Goal: Task Accomplishment & Management: Complete application form

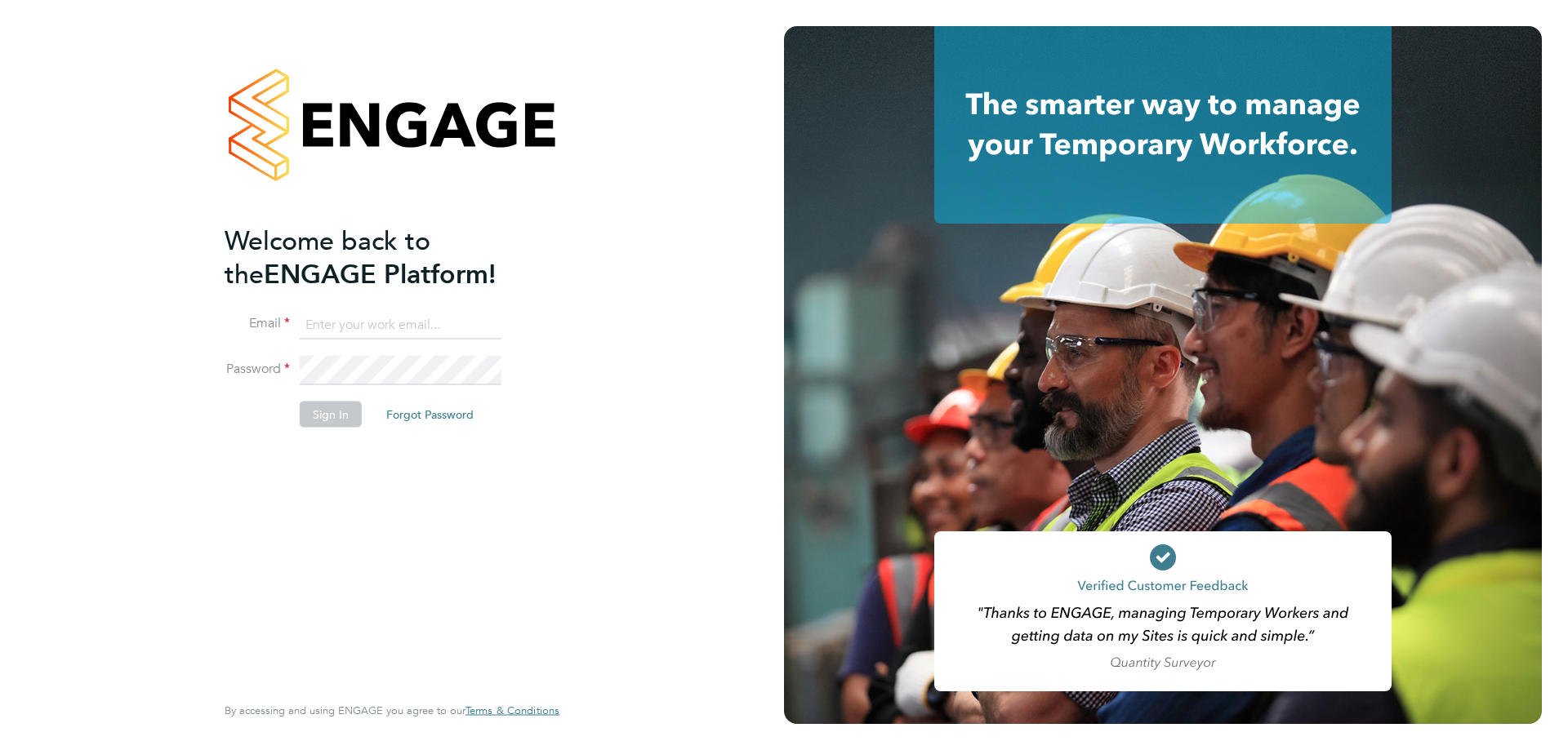
type input "jwhyms@fr-group.co.uk"
click at [329, 405] on button "Sign In" at bounding box center [331, 414] width 62 height 26
click at [326, 410] on div "Sorry, we are having problems connecting to our services." at bounding box center [392, 375] width 784 height 750
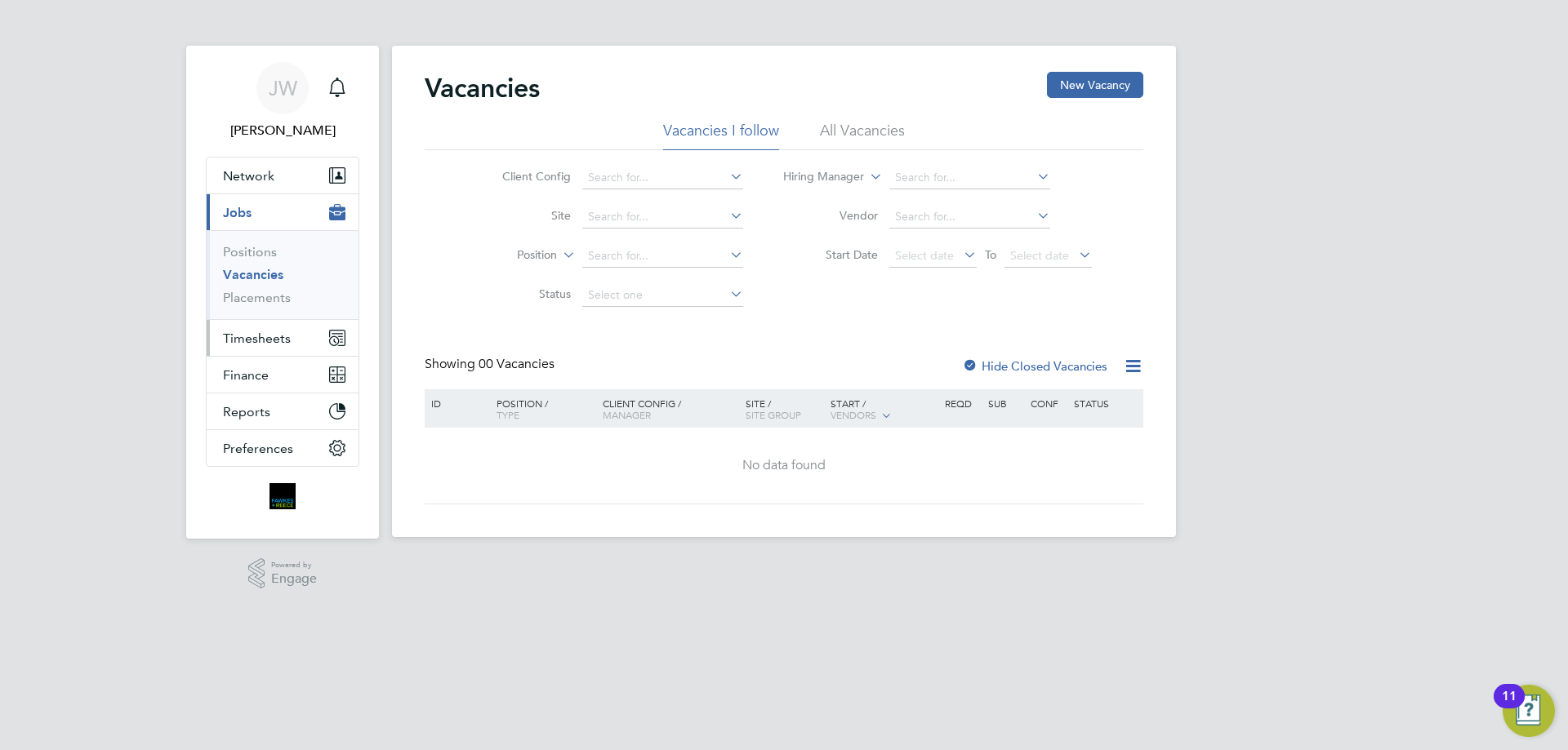
click at [261, 334] on span "Timesheets" at bounding box center [257, 339] width 68 height 16
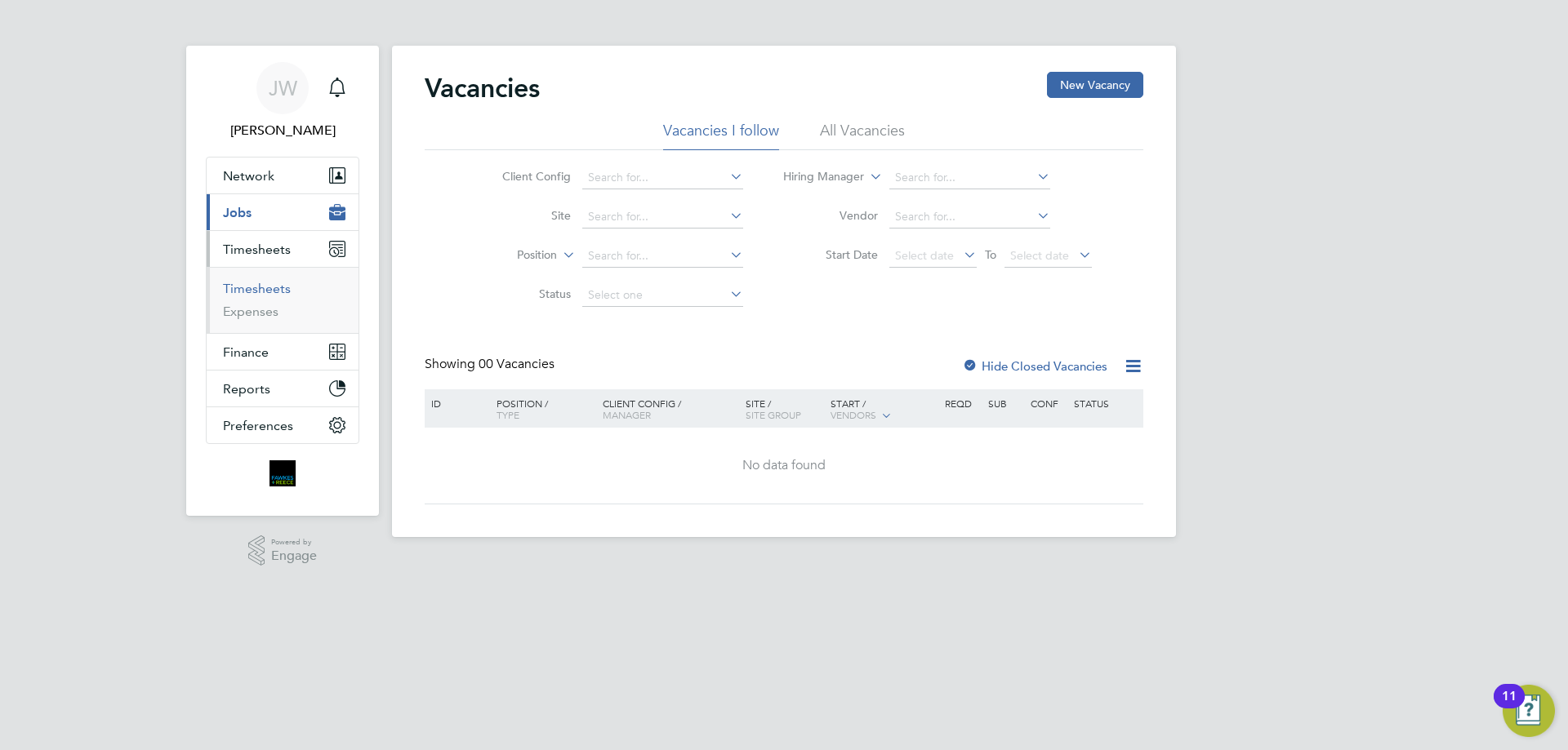
click at [251, 290] on link "Timesheets" at bounding box center [257, 289] width 68 height 16
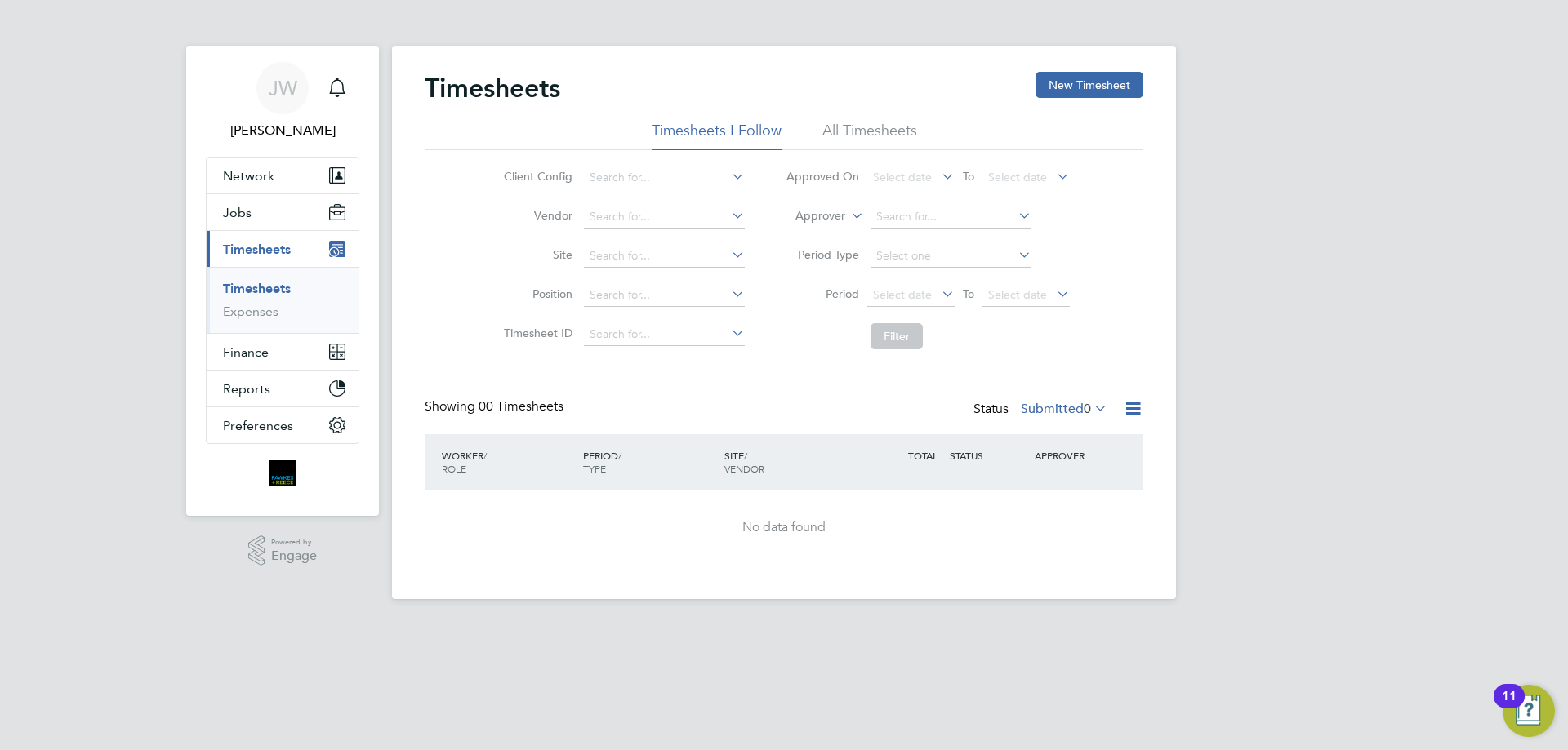
click at [878, 126] on li "All Timesheets" at bounding box center [870, 135] width 95 height 30
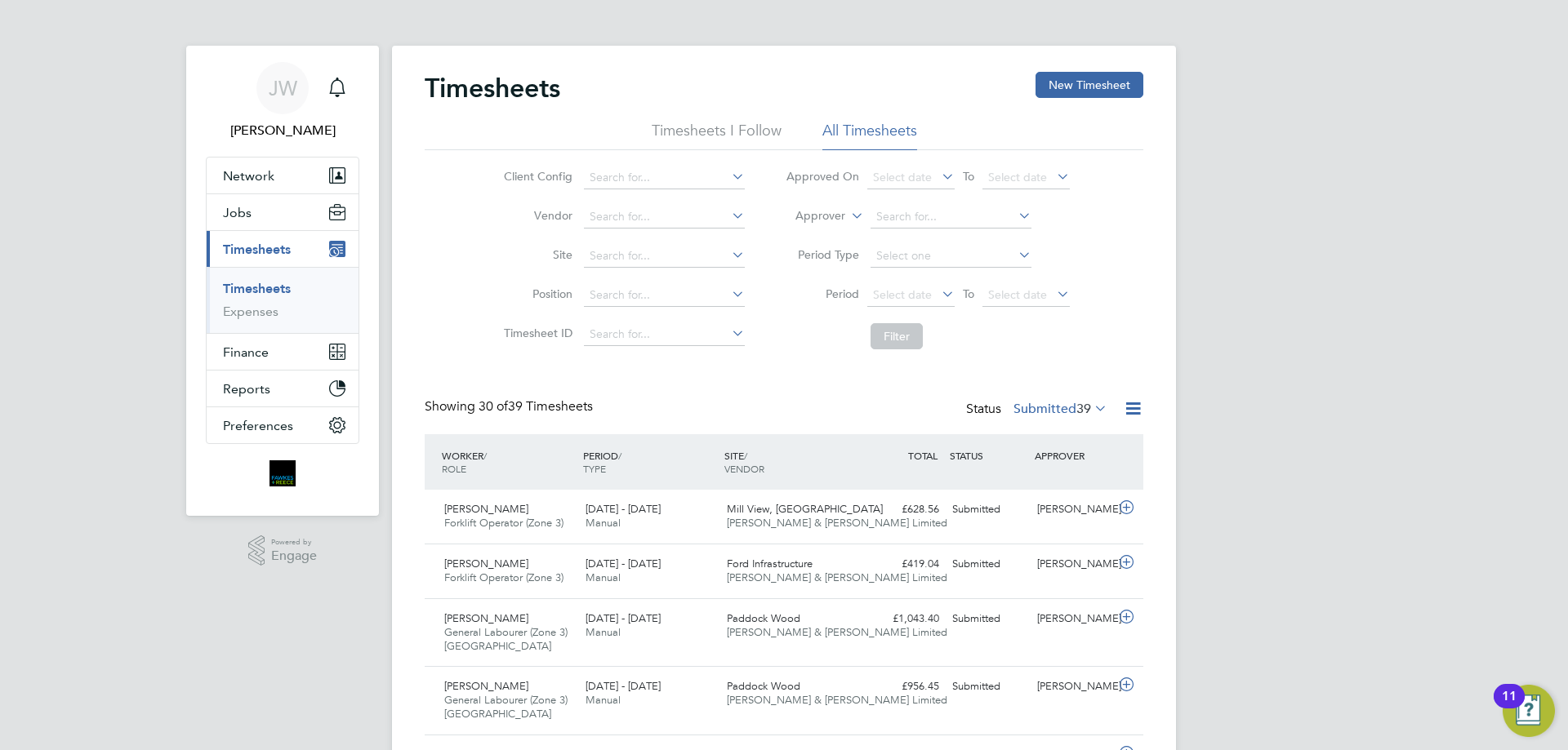
click at [841, 137] on li "All Timesheets" at bounding box center [870, 135] width 95 height 30
click at [1076, 403] on span "39" at bounding box center [1083, 409] width 15 height 16
click at [1027, 429] on li "All" at bounding box center [1032, 437] width 75 height 23
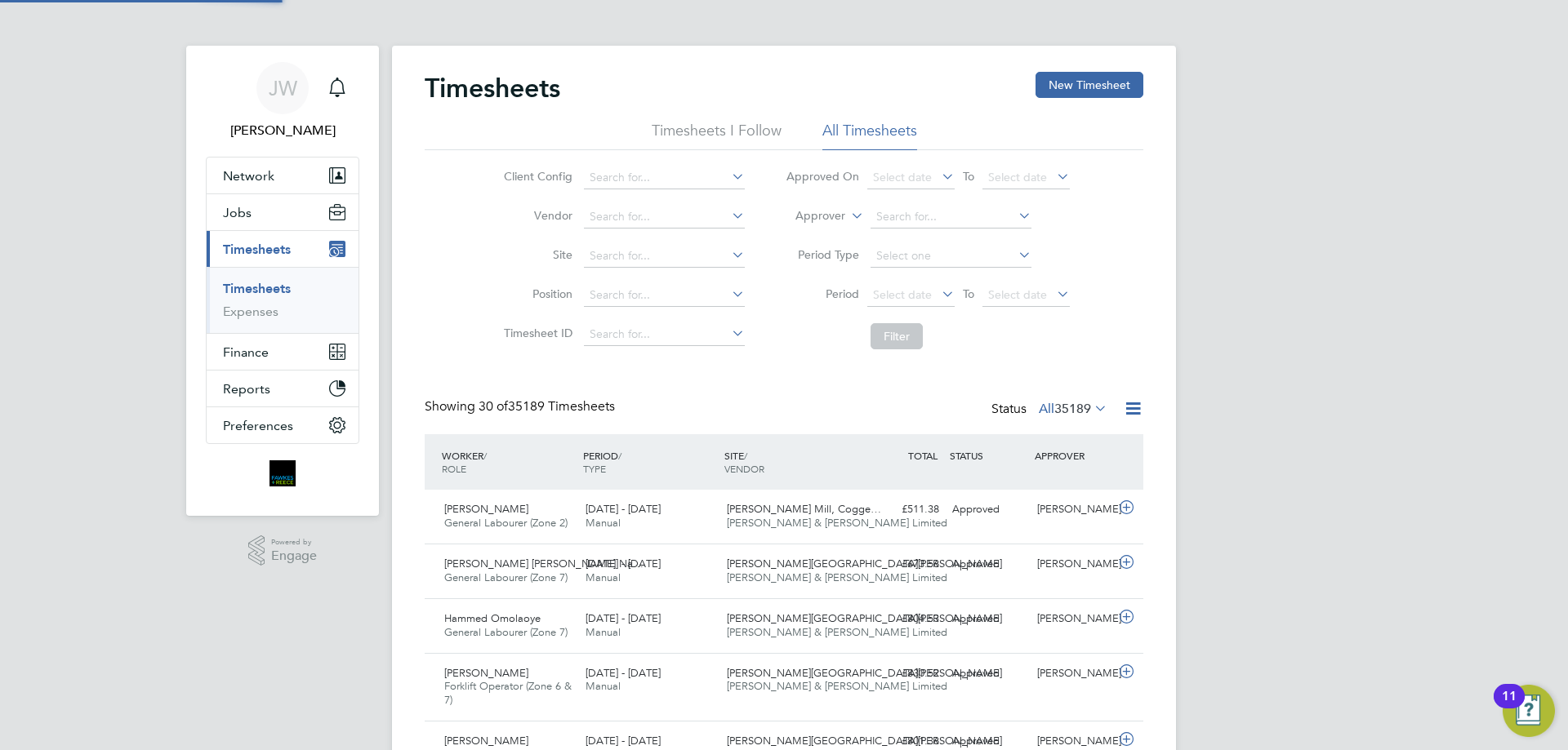
scroll to position [42, 142]
click at [1129, 410] on icon at bounding box center [1133, 408] width 20 height 20
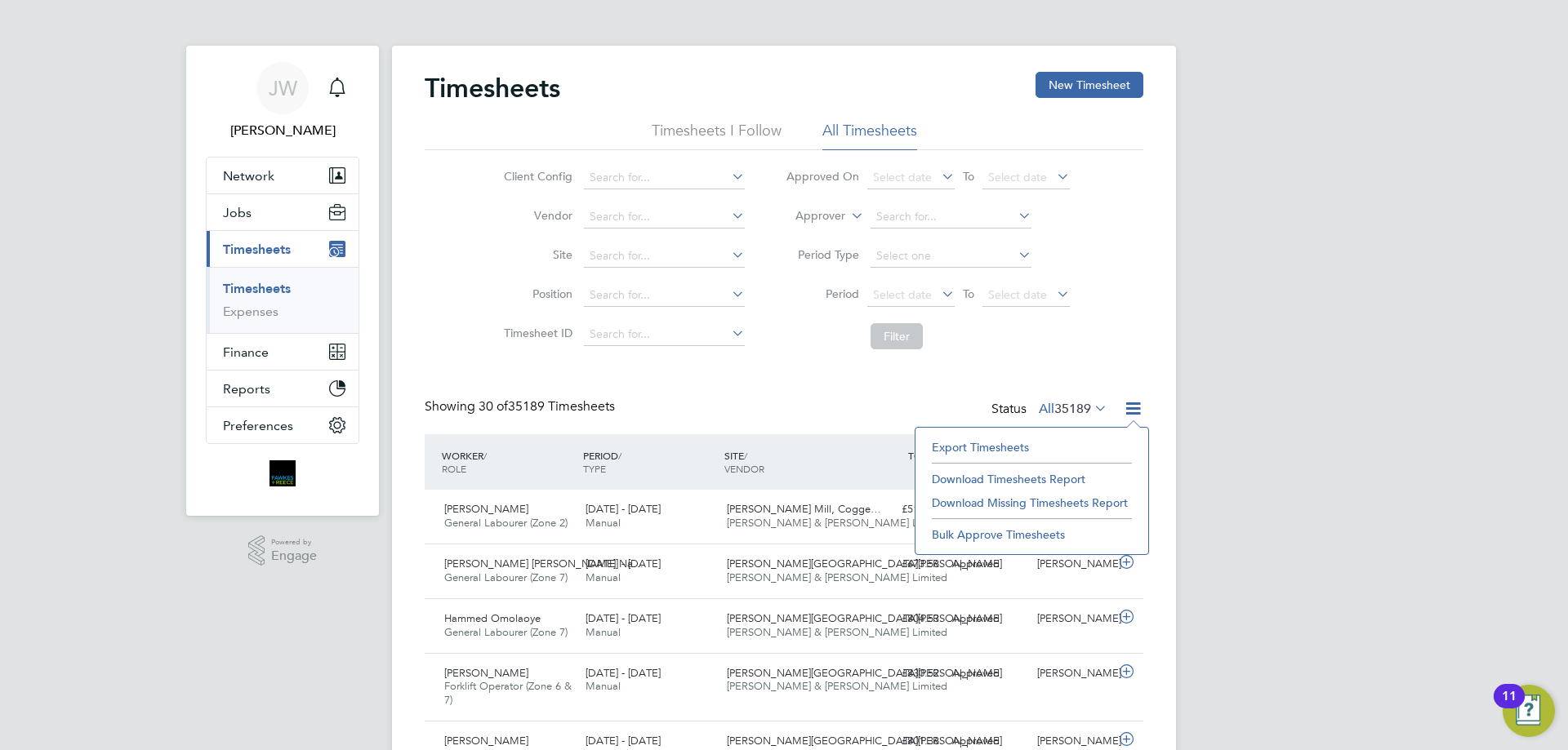
click at [1040, 477] on li "Download Timesheets Report" at bounding box center [1031, 479] width 216 height 23
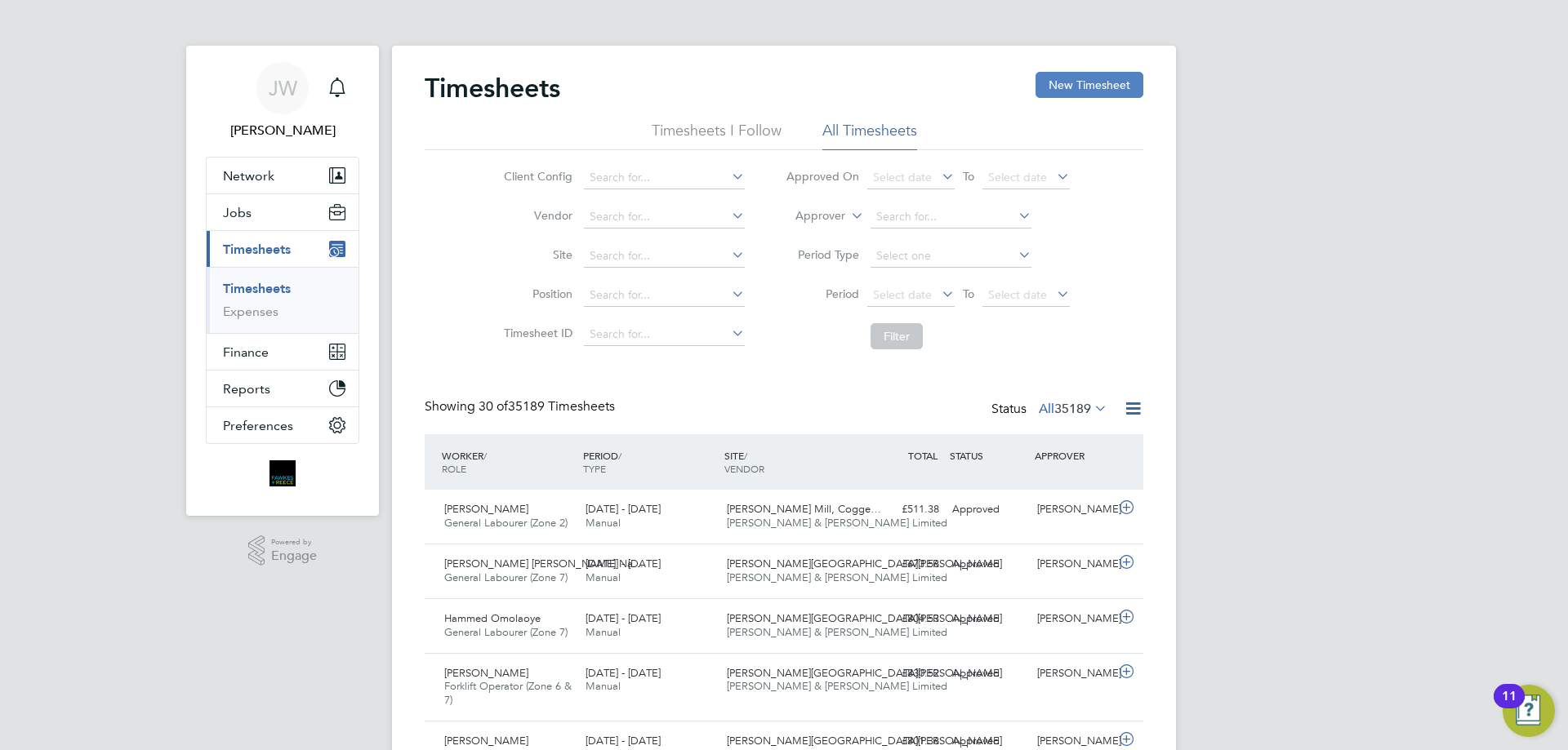
click at [1078, 89] on button "New Timesheet" at bounding box center [1089, 85] width 108 height 26
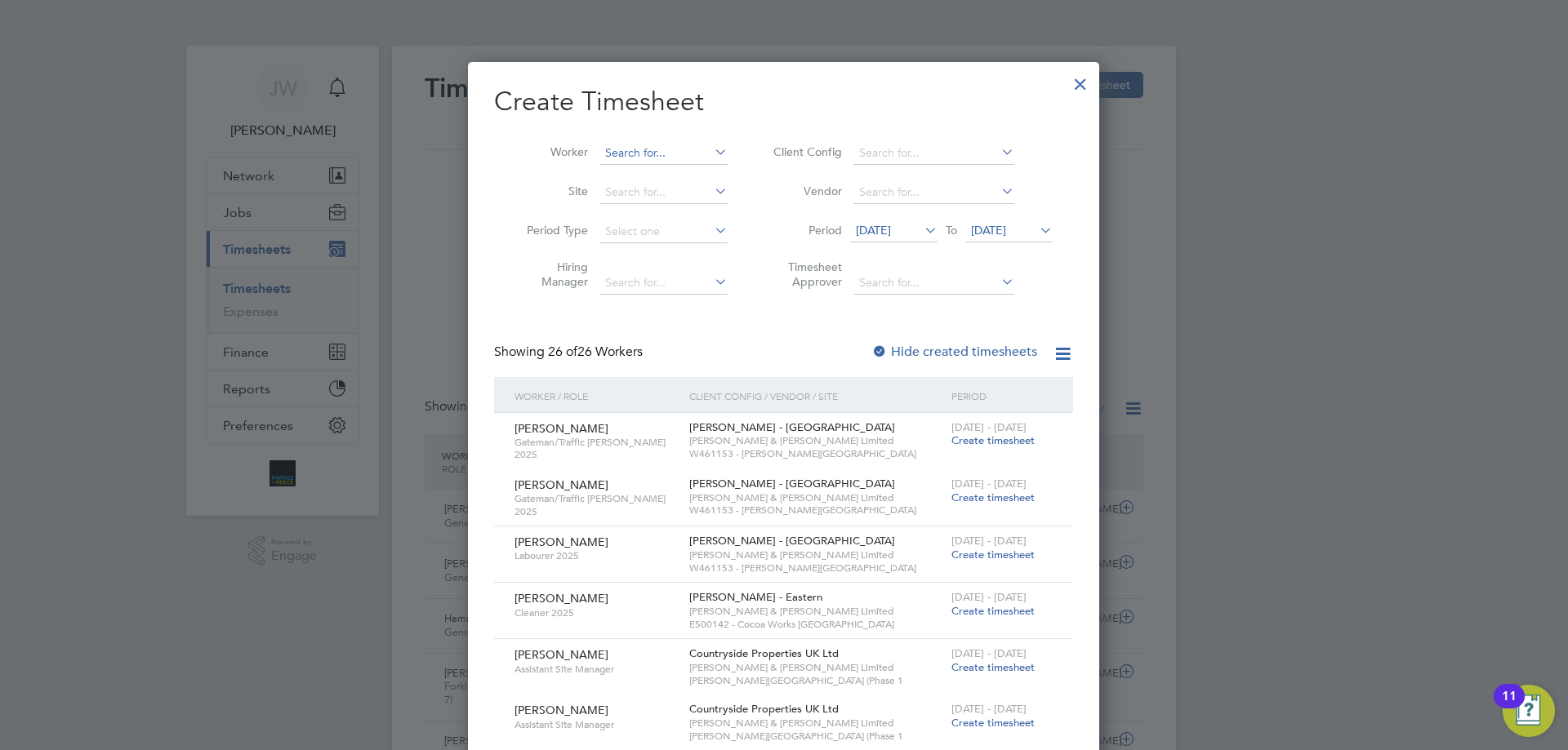
click at [643, 154] on input at bounding box center [663, 153] width 129 height 23
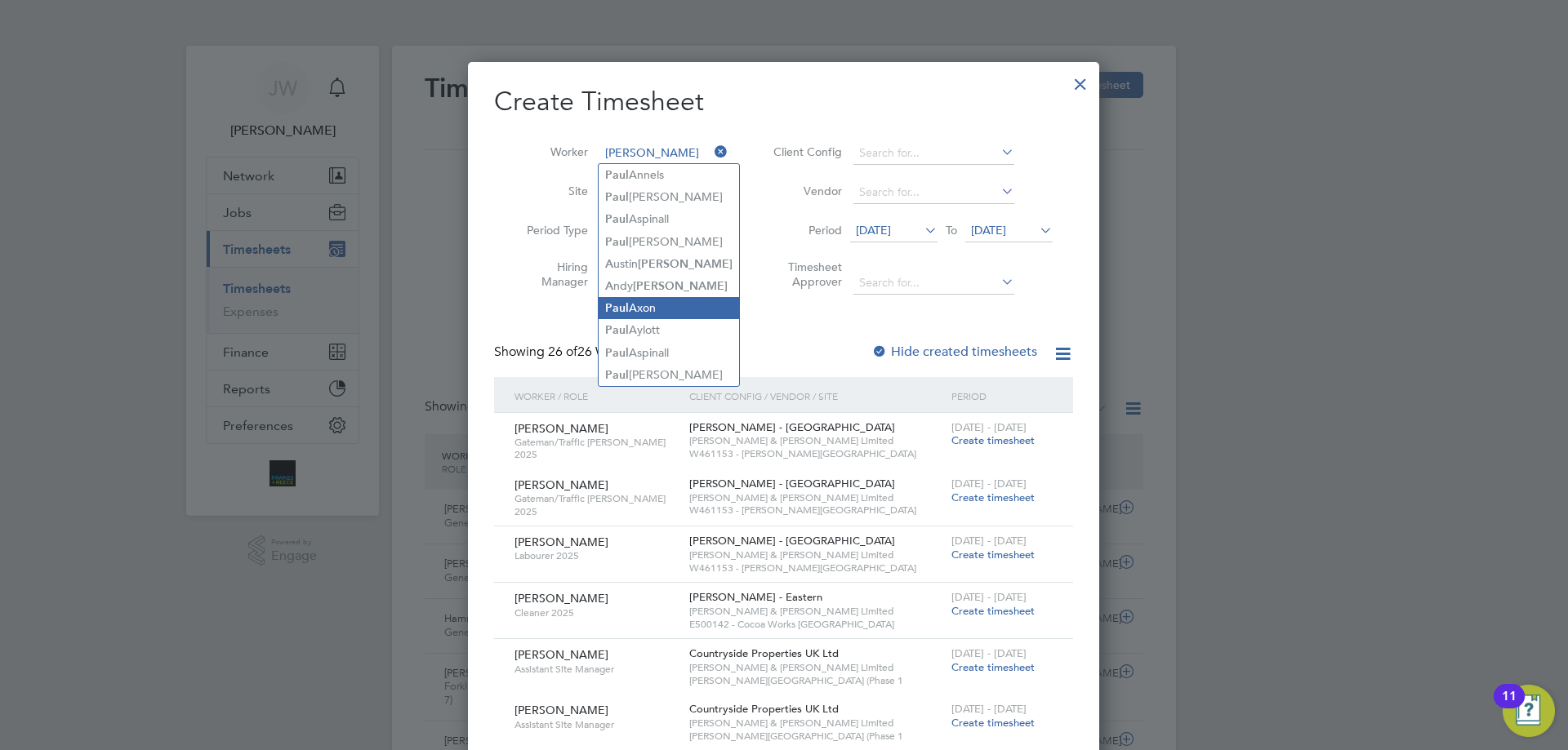
click at [640, 298] on li "P a ul Axon" at bounding box center [668, 308] width 140 height 22
type input "[PERSON_NAME]"
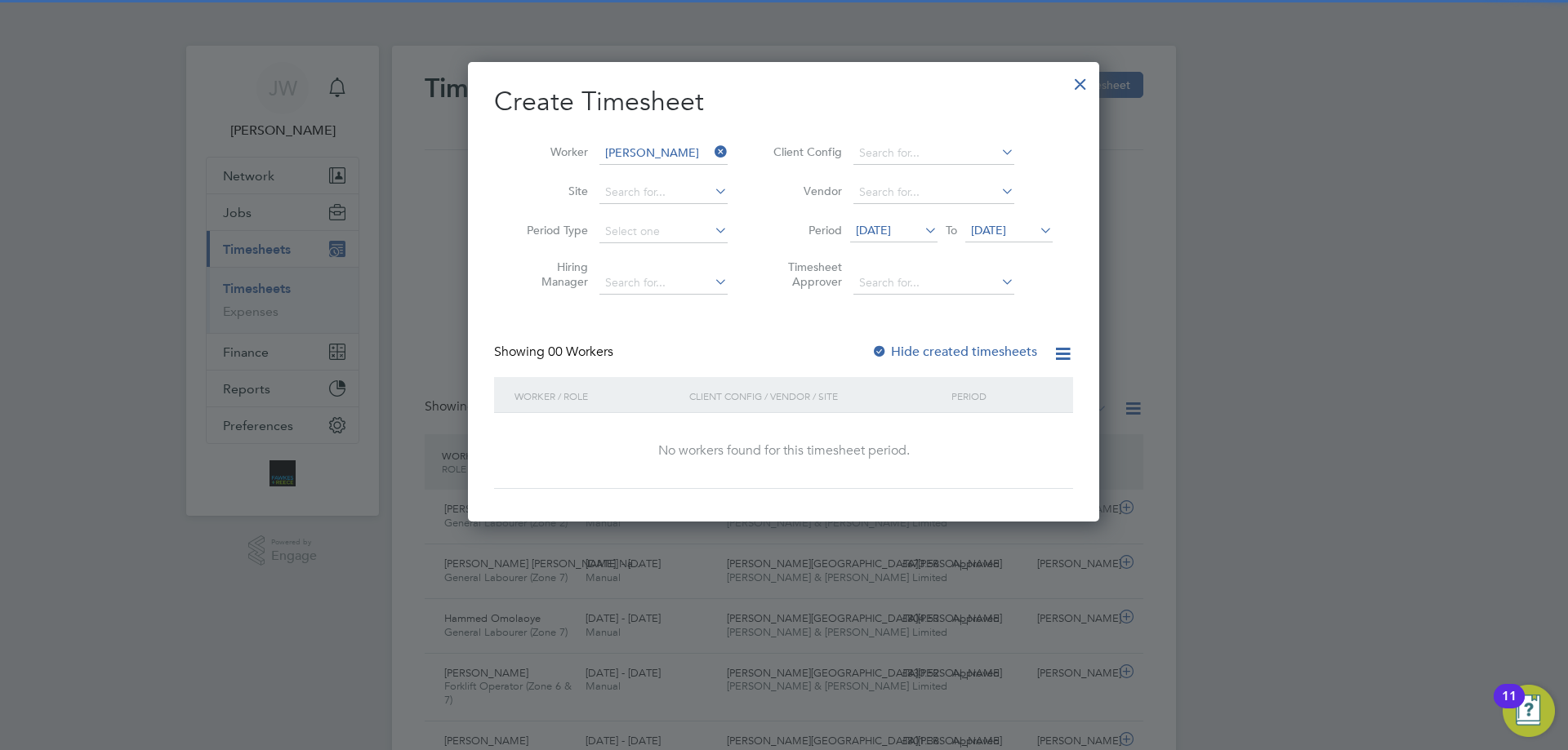
click at [891, 231] on span "21 Aug 2025" at bounding box center [873, 230] width 35 height 15
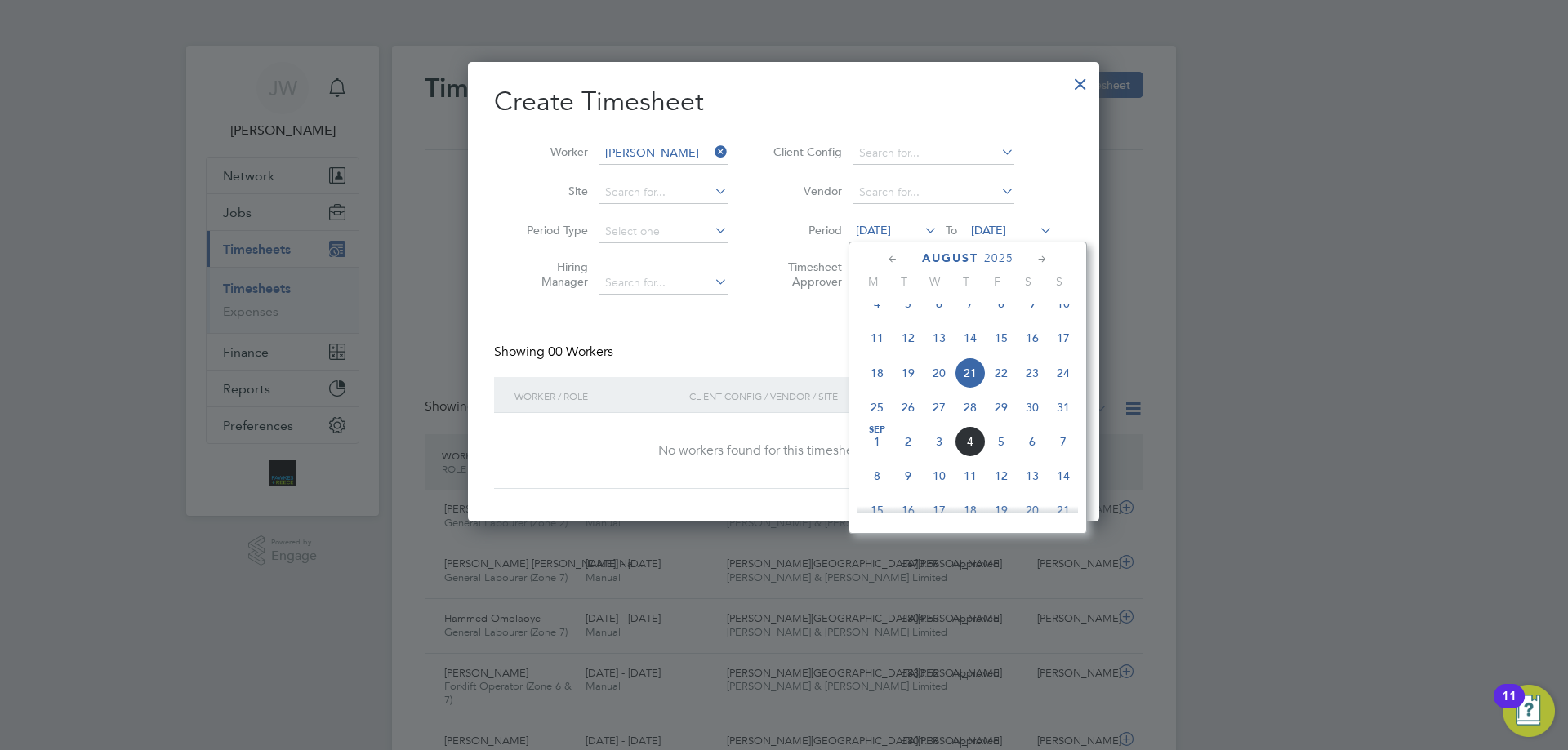
click at [787, 293] on li "Timesheet Approver" at bounding box center [911, 277] width 325 height 52
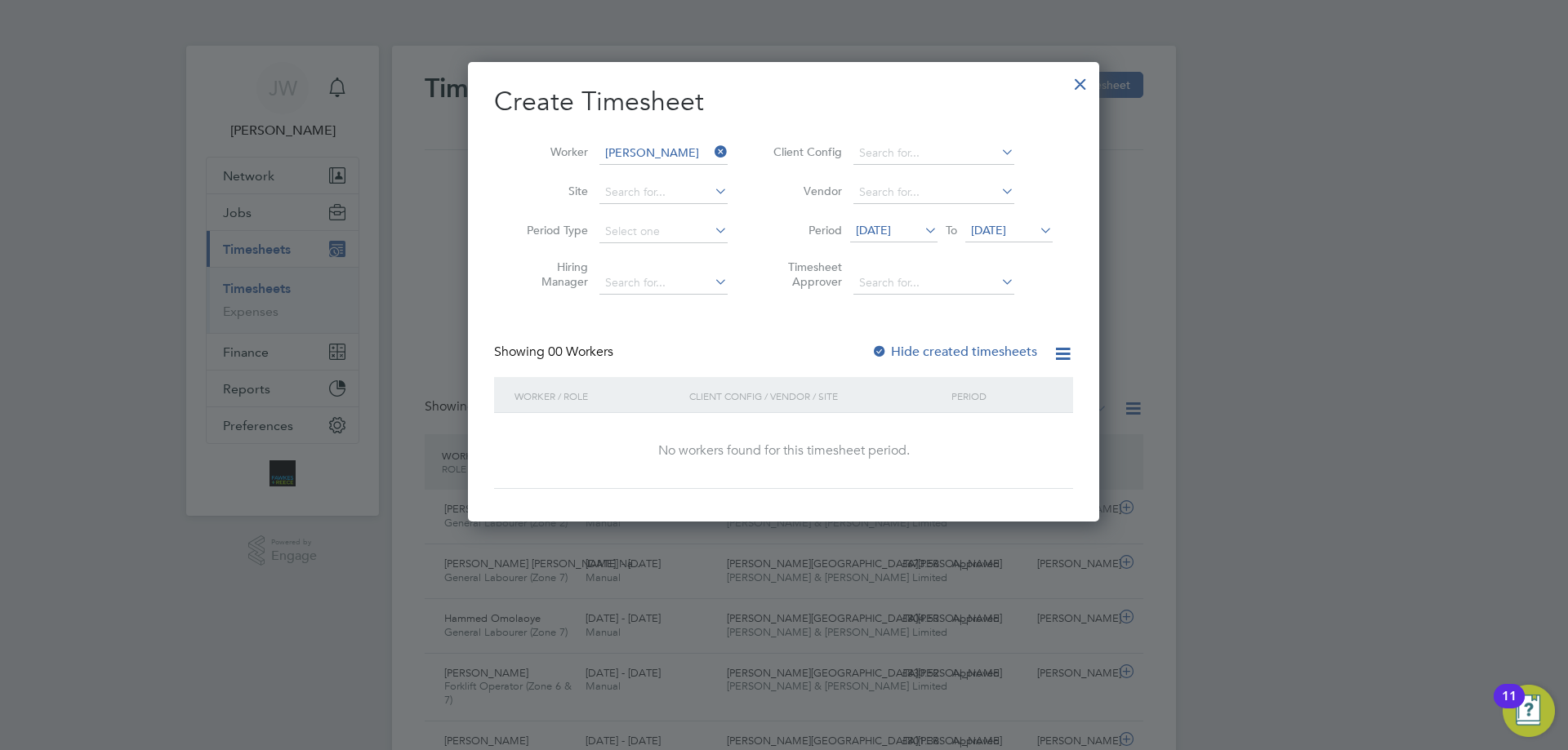
click at [879, 349] on div at bounding box center [880, 353] width 16 height 16
click at [891, 227] on span "21 Aug 2025" at bounding box center [873, 230] width 35 height 15
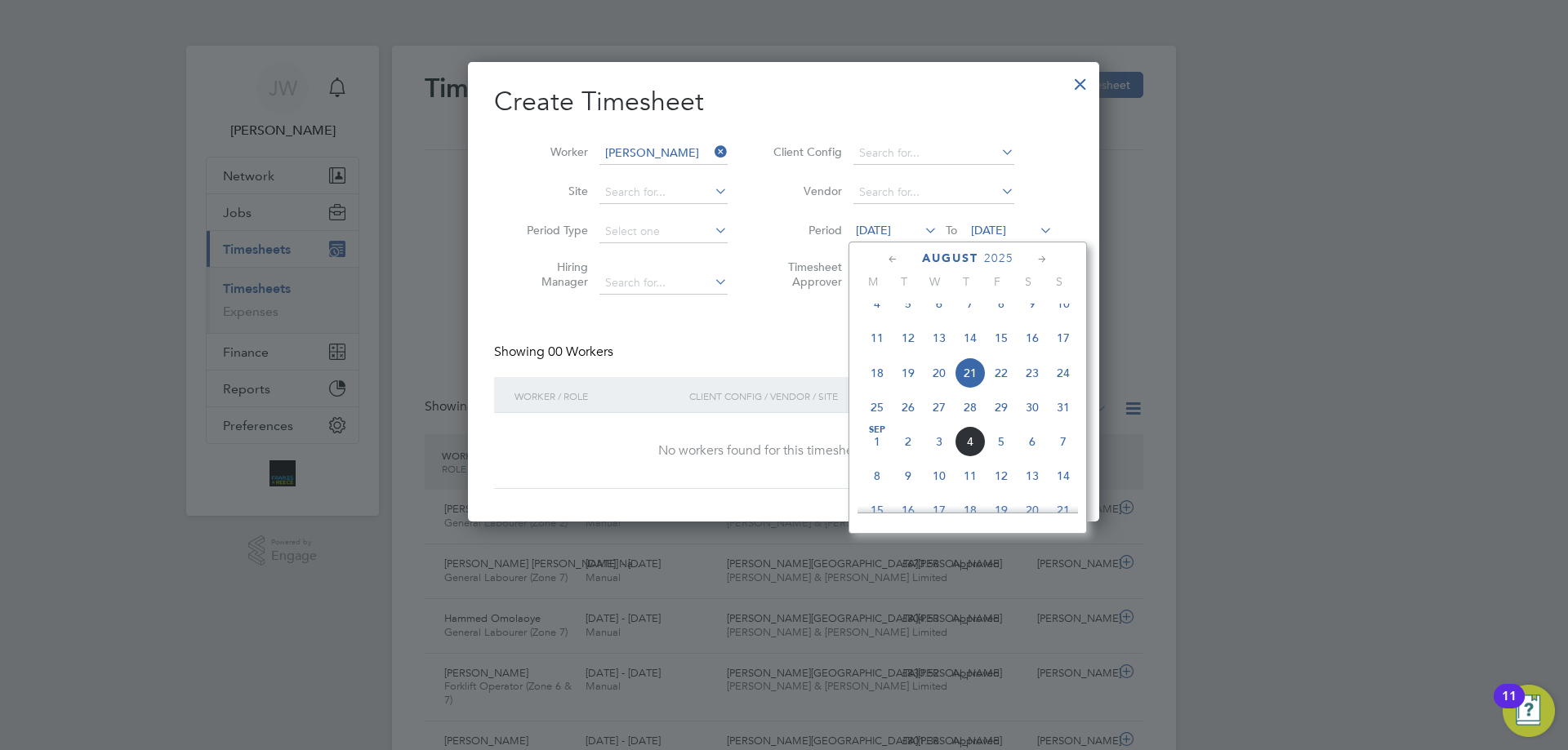
click at [891, 258] on icon at bounding box center [894, 260] width 16 height 18
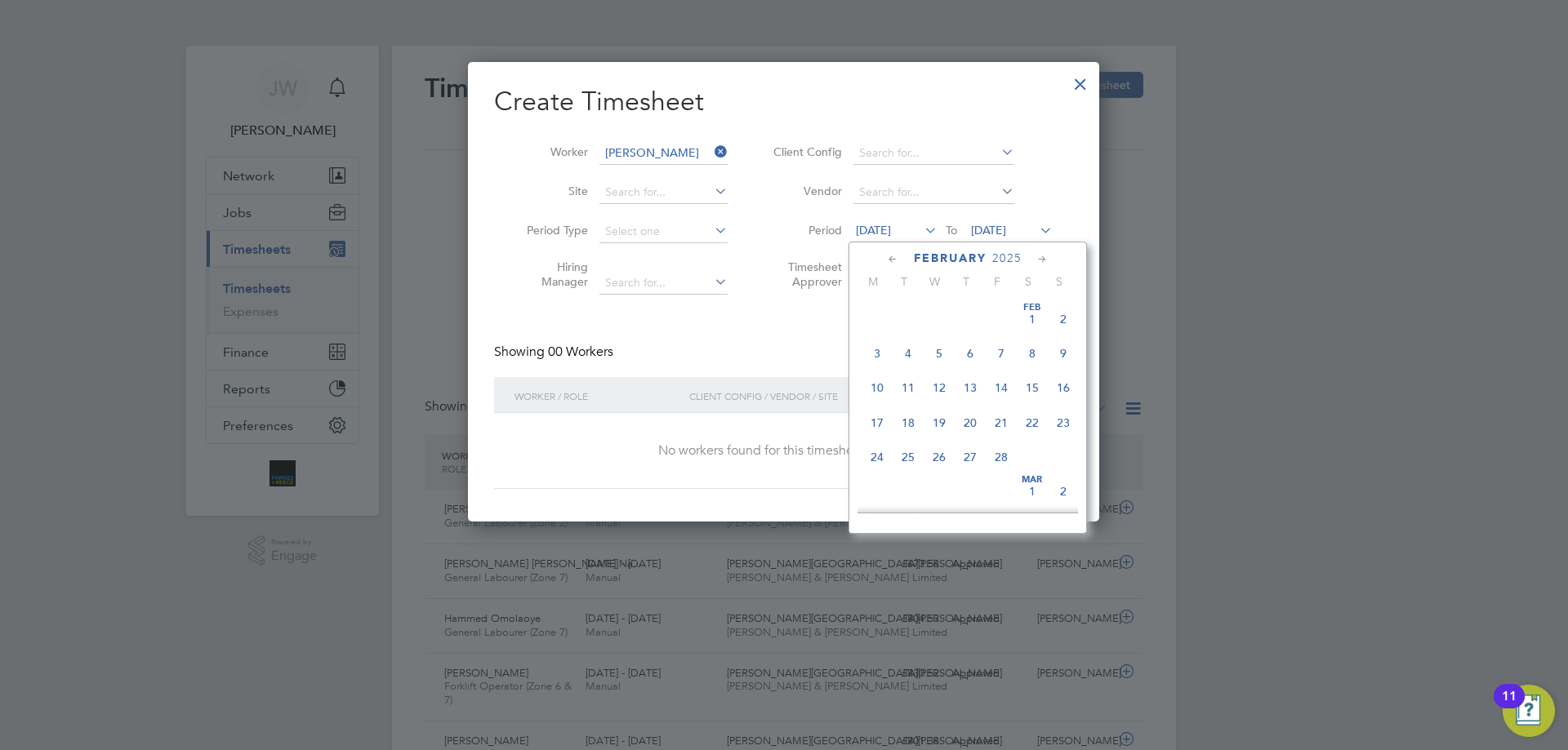
click at [891, 258] on icon at bounding box center [894, 260] width 16 height 18
click at [878, 424] on span "16" at bounding box center [877, 422] width 31 height 31
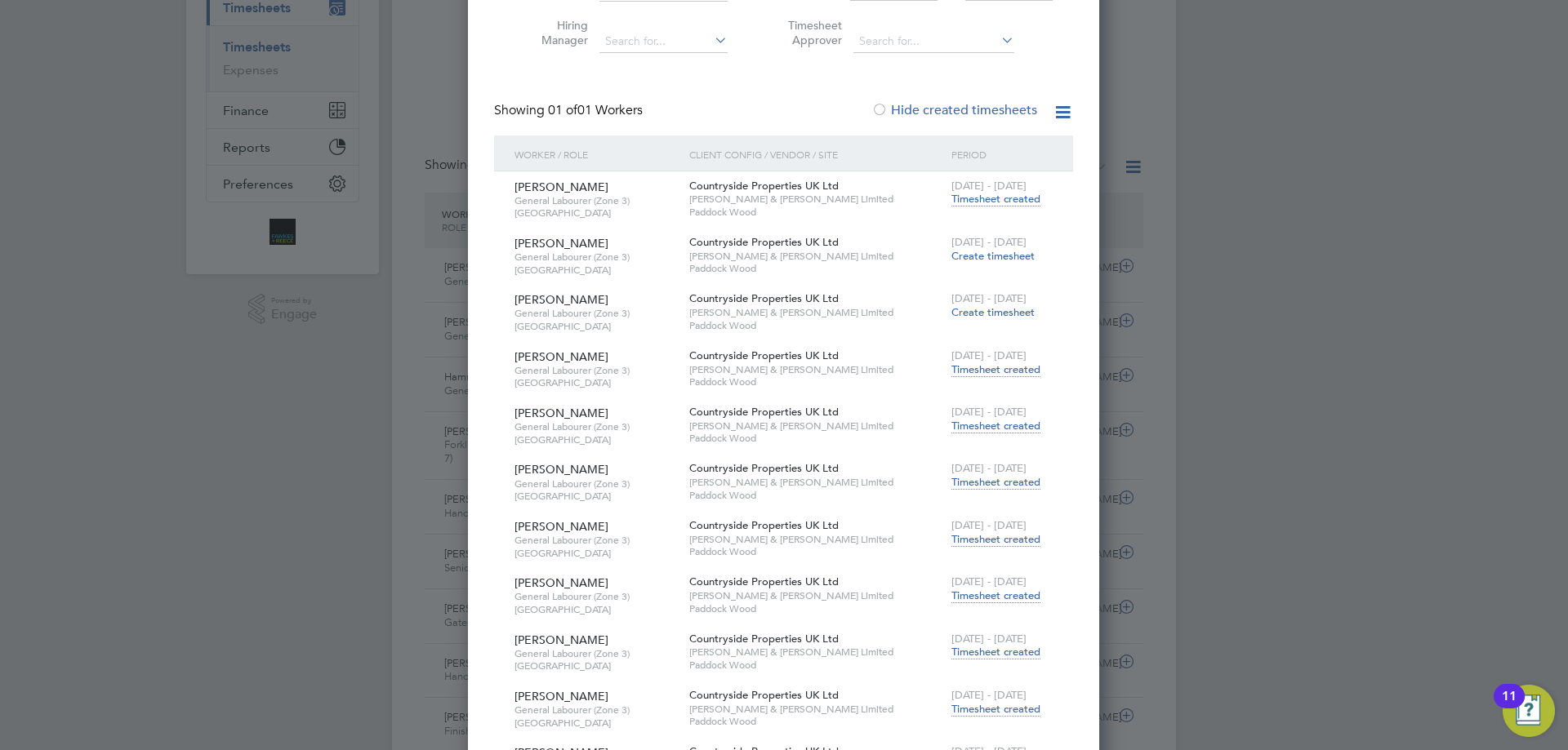
click at [1018, 364] on span "Timesheet created" at bounding box center [995, 370] width 89 height 15
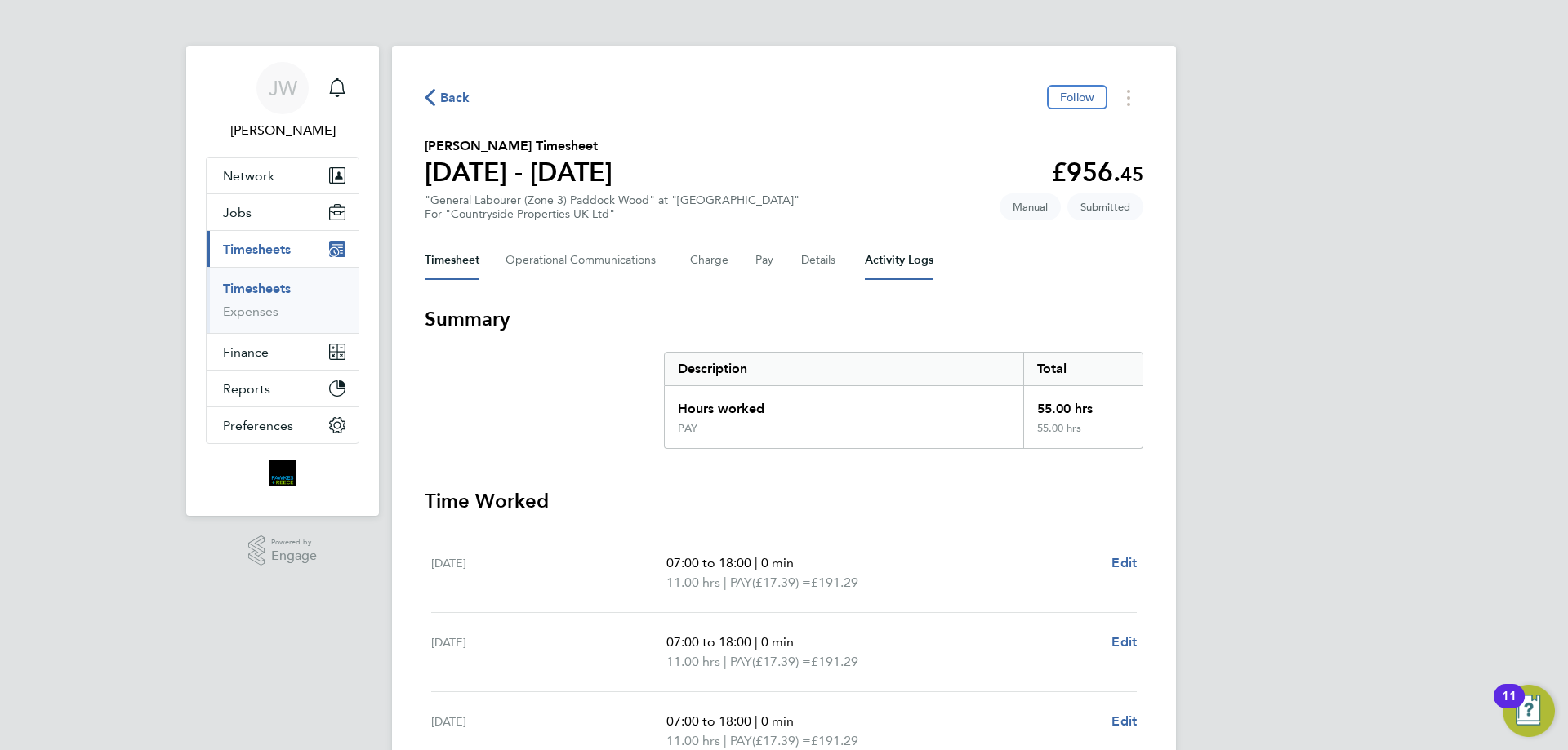
click at [913, 260] on Logs-tab "Activity Logs" at bounding box center [899, 260] width 69 height 39
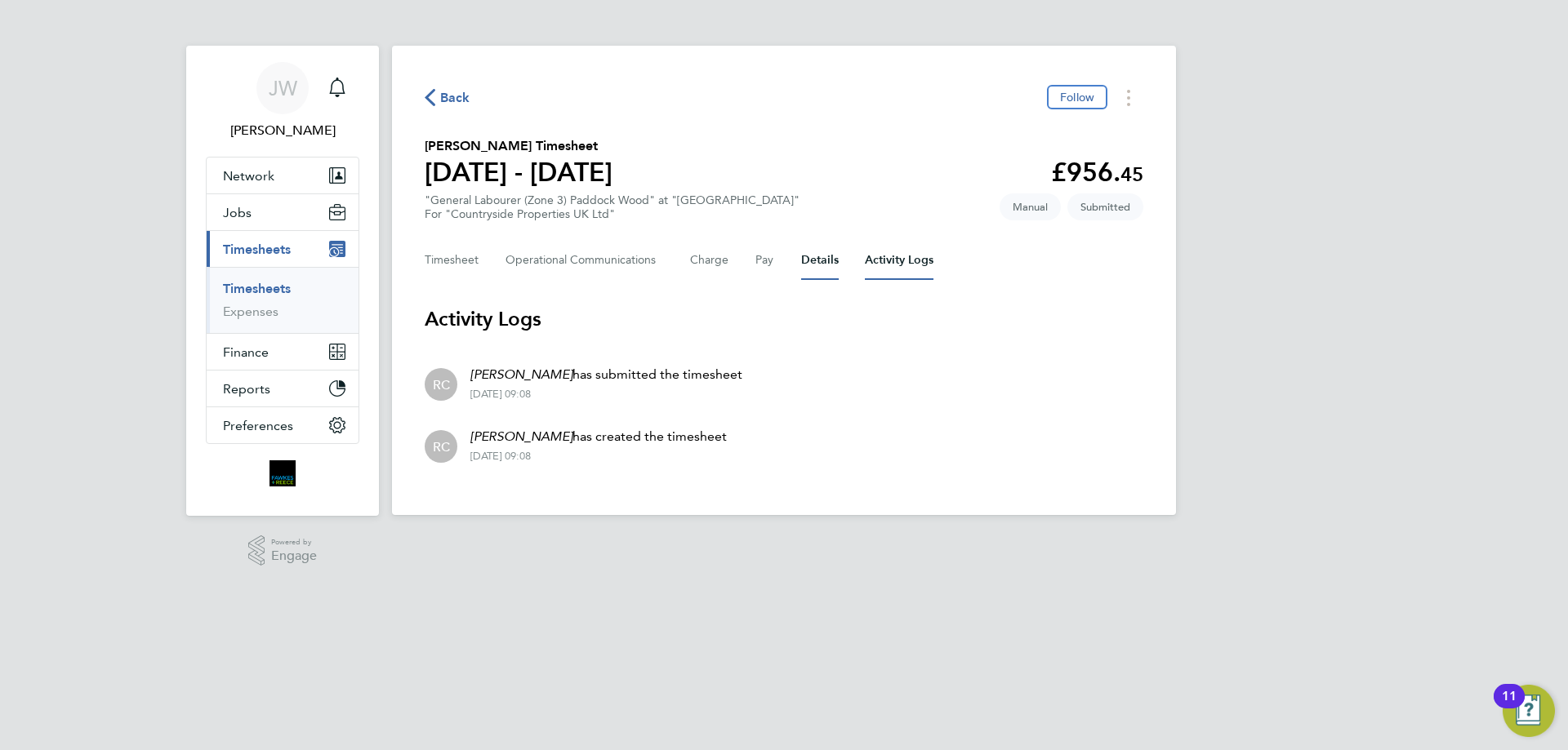
click at [811, 261] on button "Details" at bounding box center [820, 260] width 38 height 39
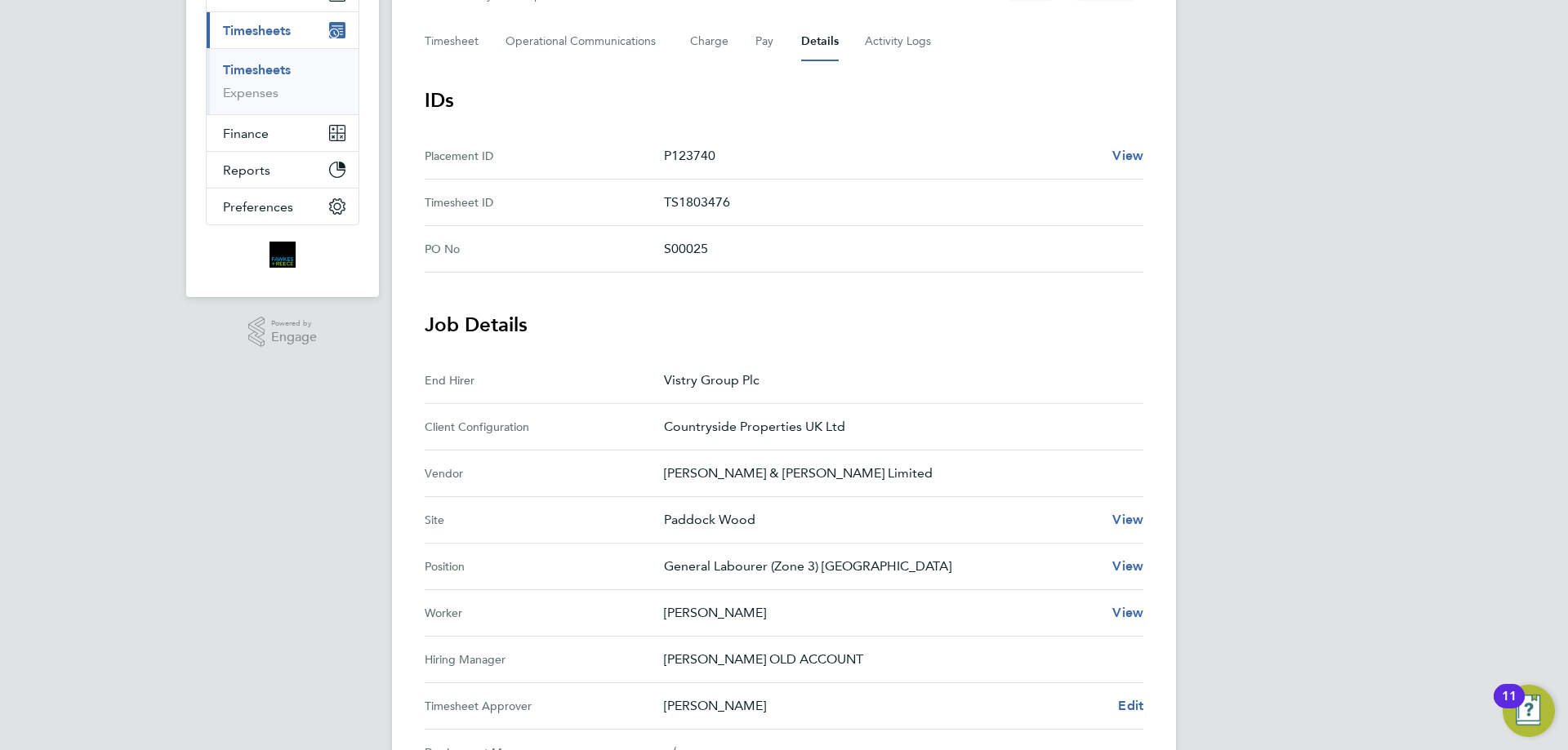
scroll to position [56, 0]
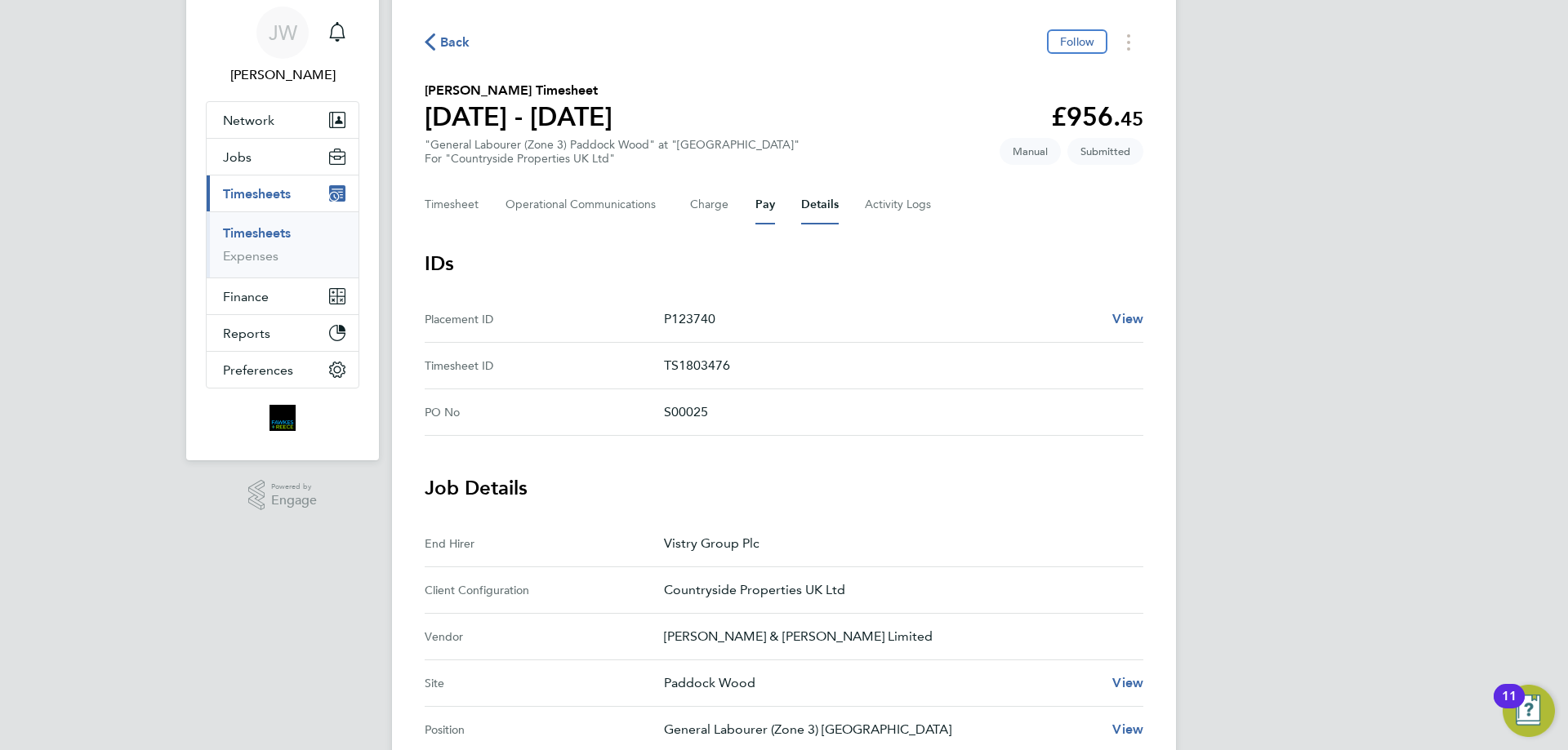
click at [755, 206] on button "Pay" at bounding box center [765, 204] width 20 height 39
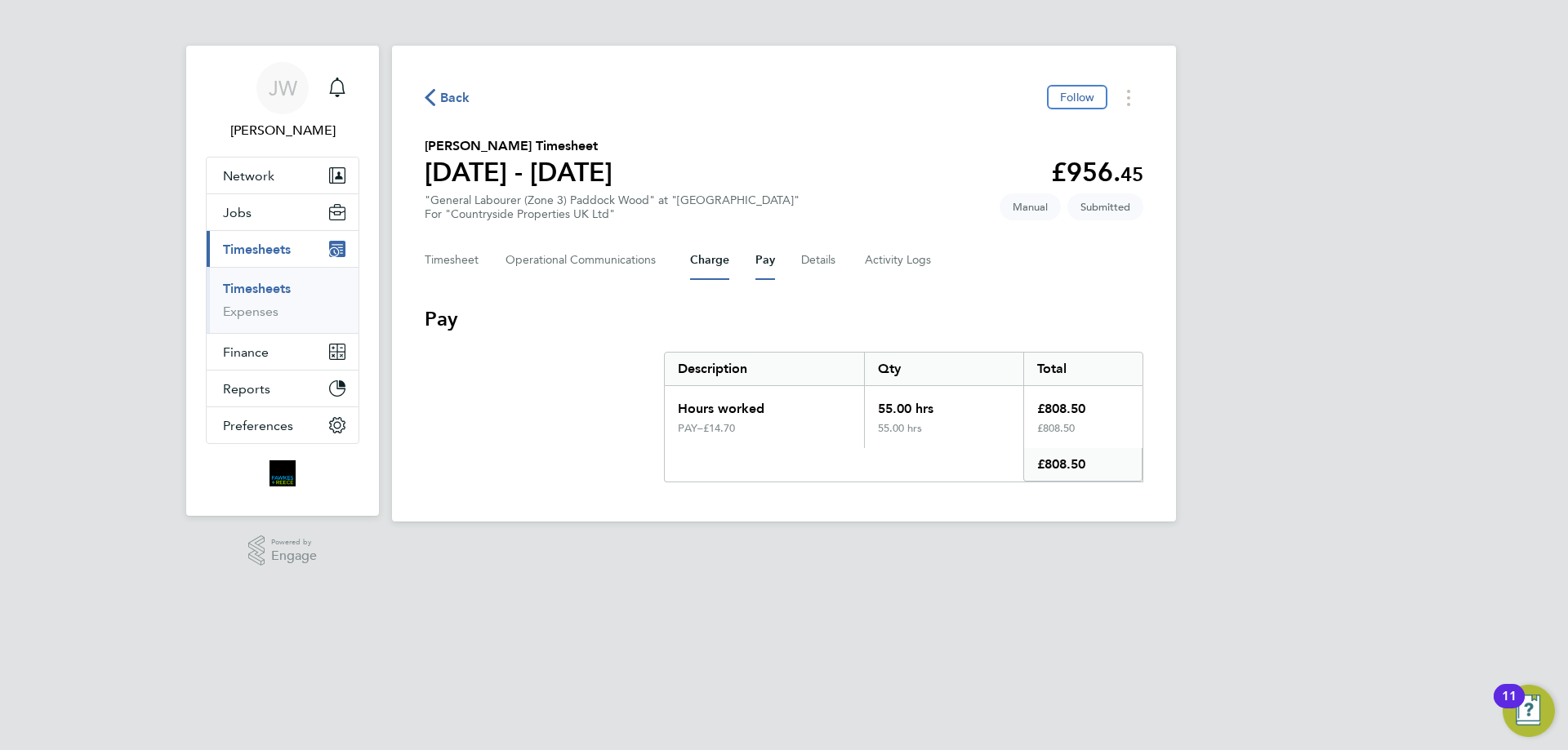
click at [701, 261] on button "Charge" at bounding box center [709, 260] width 39 height 39
click at [596, 263] on Communications-tab "Operational Communications" at bounding box center [584, 260] width 158 height 39
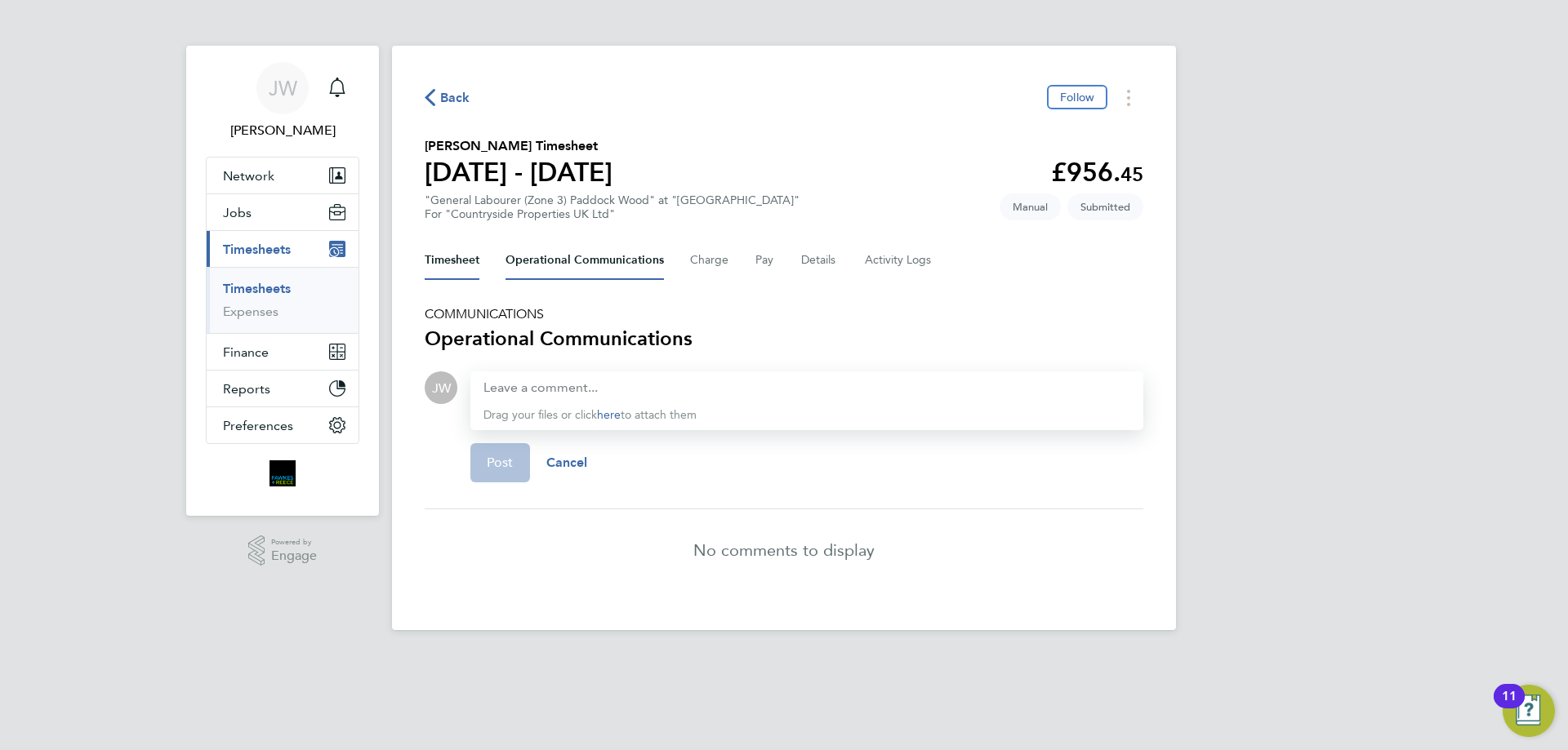
click at [446, 253] on button "Timesheet" at bounding box center [451, 260] width 55 height 39
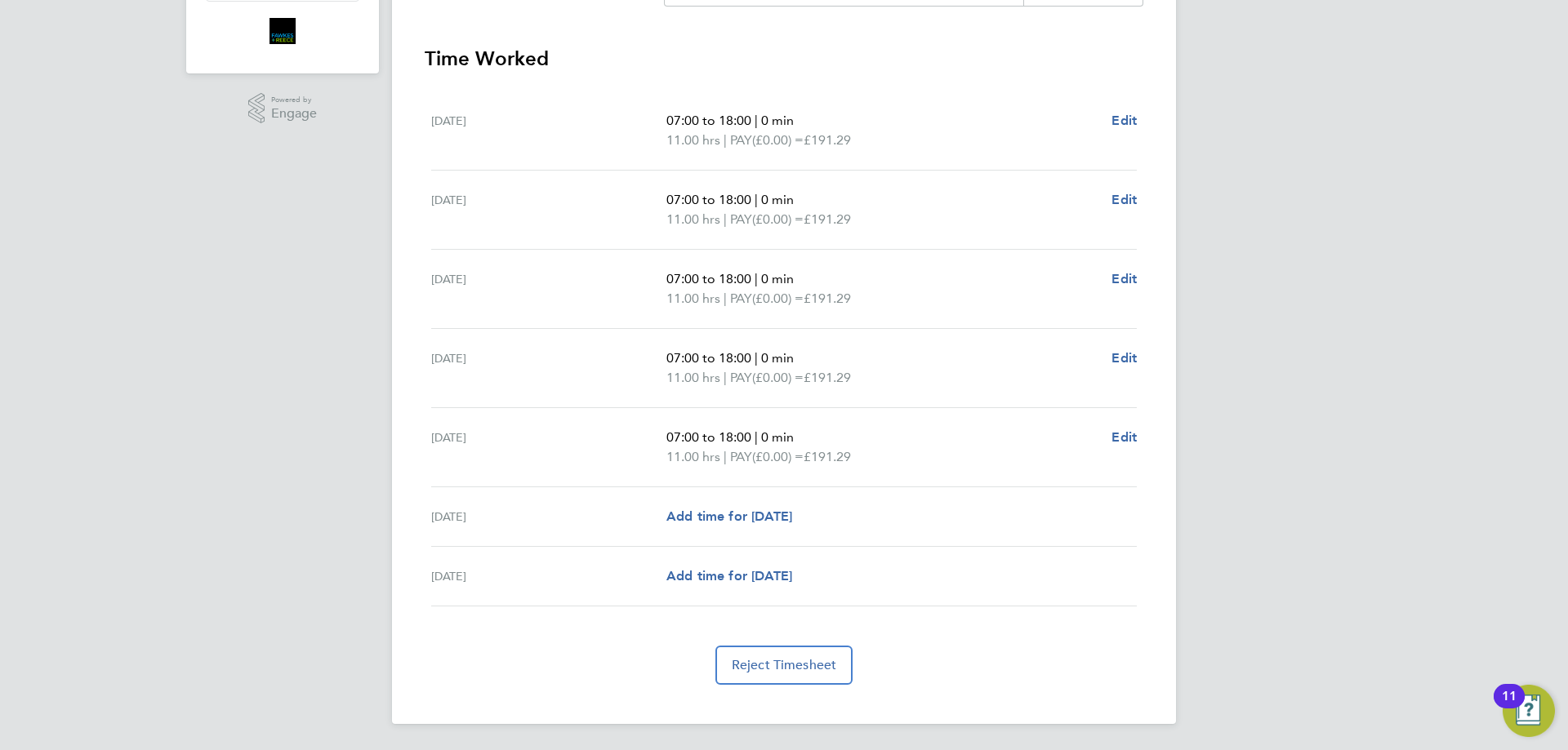
scroll to position [34, 0]
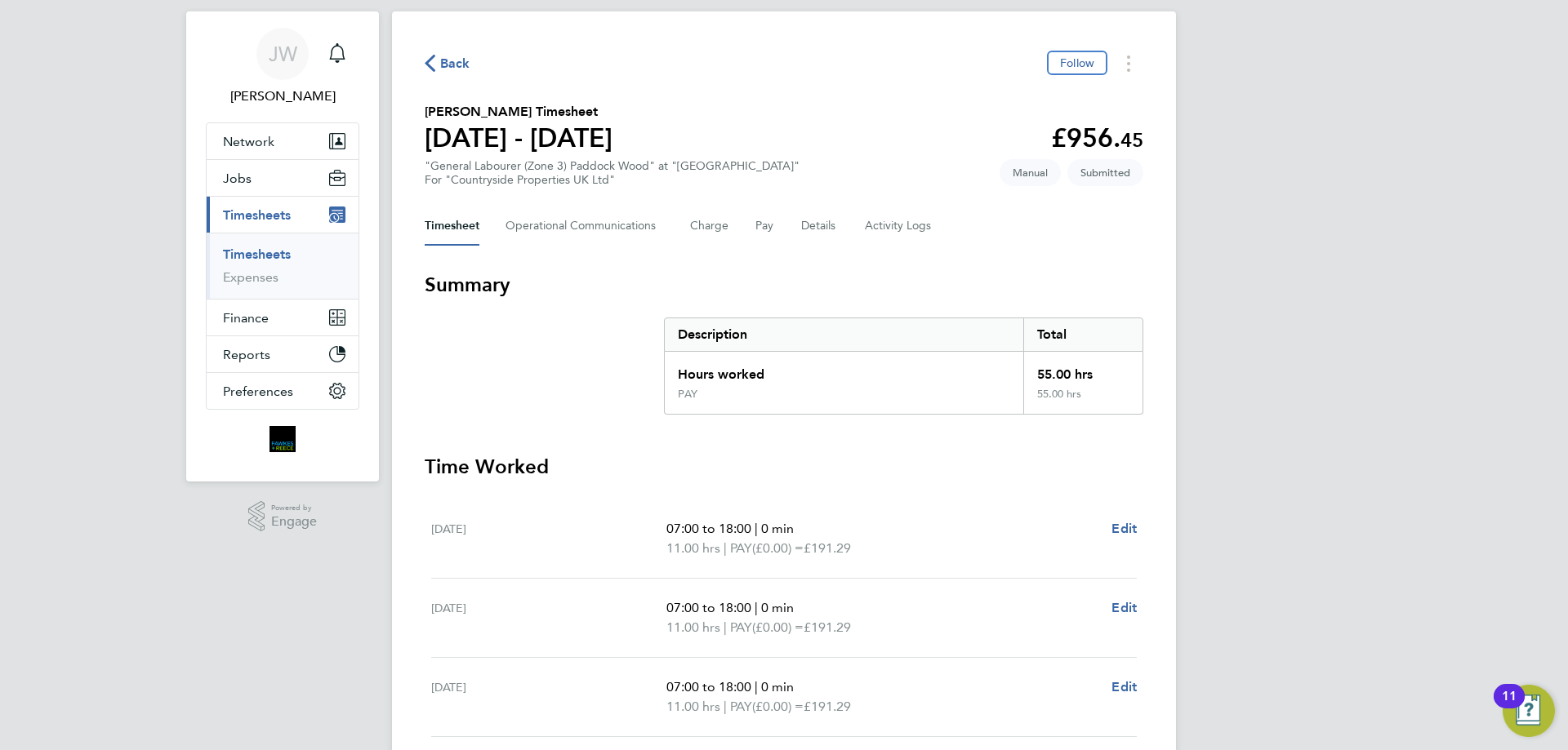
click at [433, 66] on icon "button" at bounding box center [429, 63] width 11 height 17
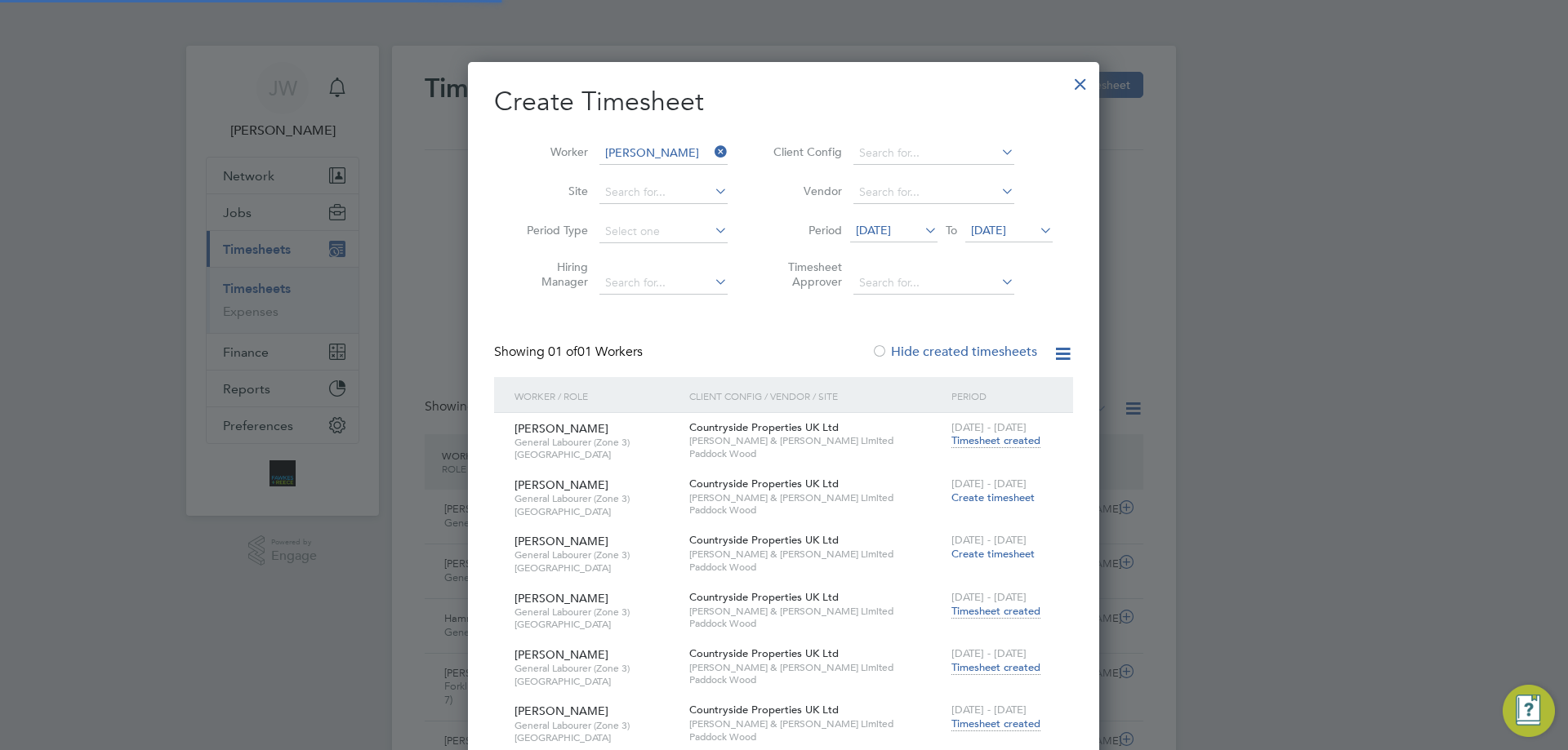
scroll to position [8, 8]
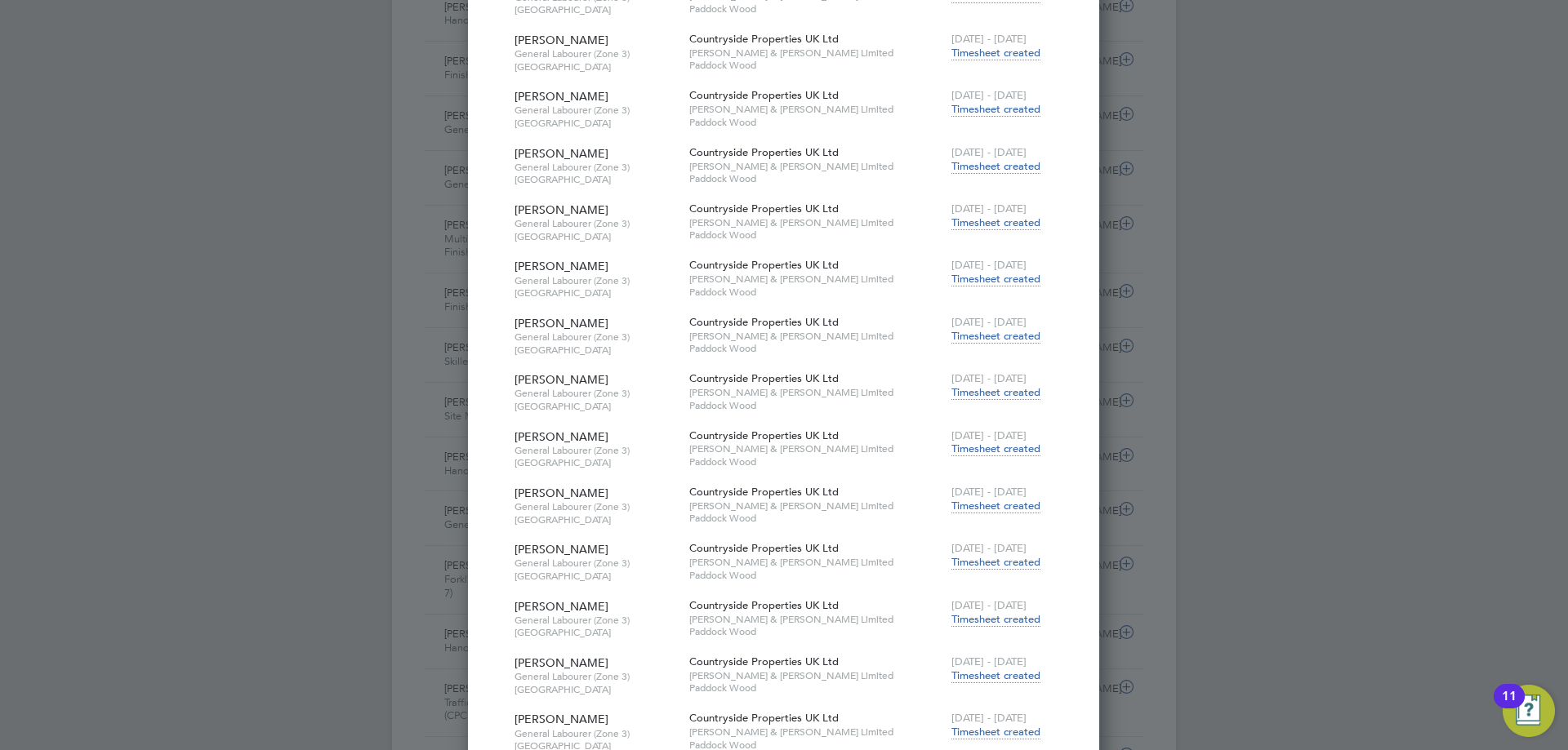
click at [974, 562] on span "Timesheet created" at bounding box center [995, 562] width 89 height 15
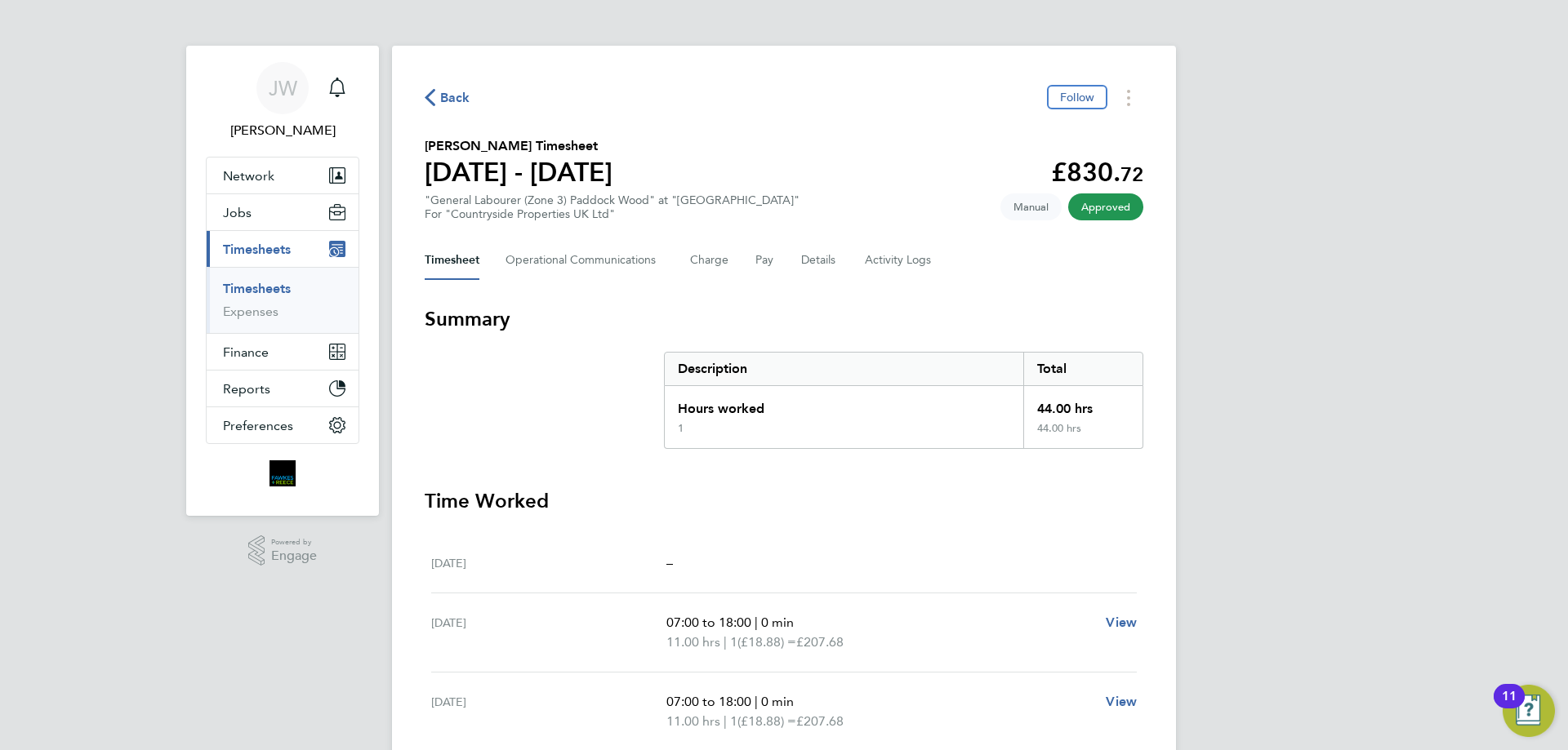
click at [428, 96] on icon "button" at bounding box center [429, 97] width 11 height 17
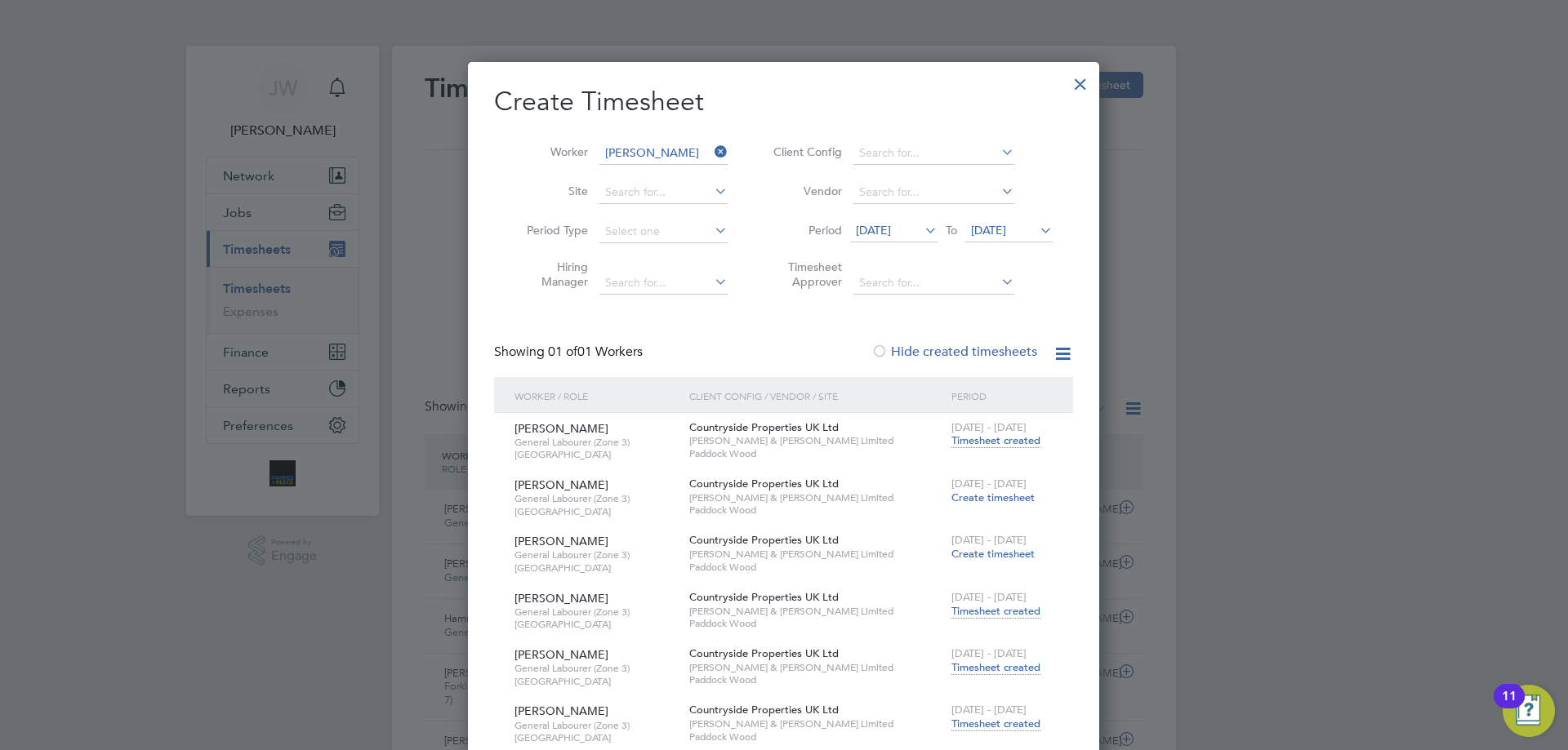
click at [985, 443] on span "Timesheet created" at bounding box center [995, 440] width 89 height 15
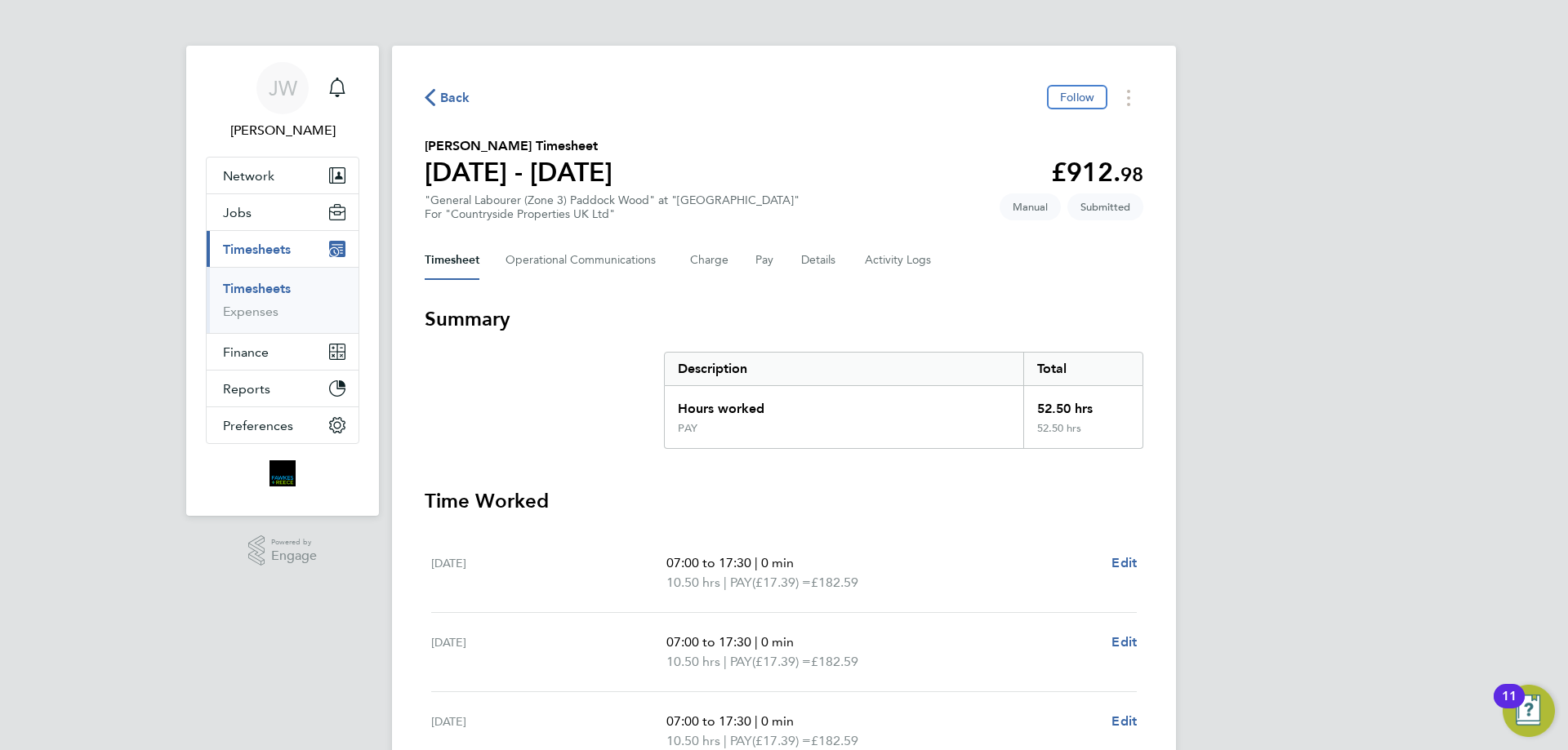
click at [424, 94] on icon "button" at bounding box center [429, 97] width 11 height 17
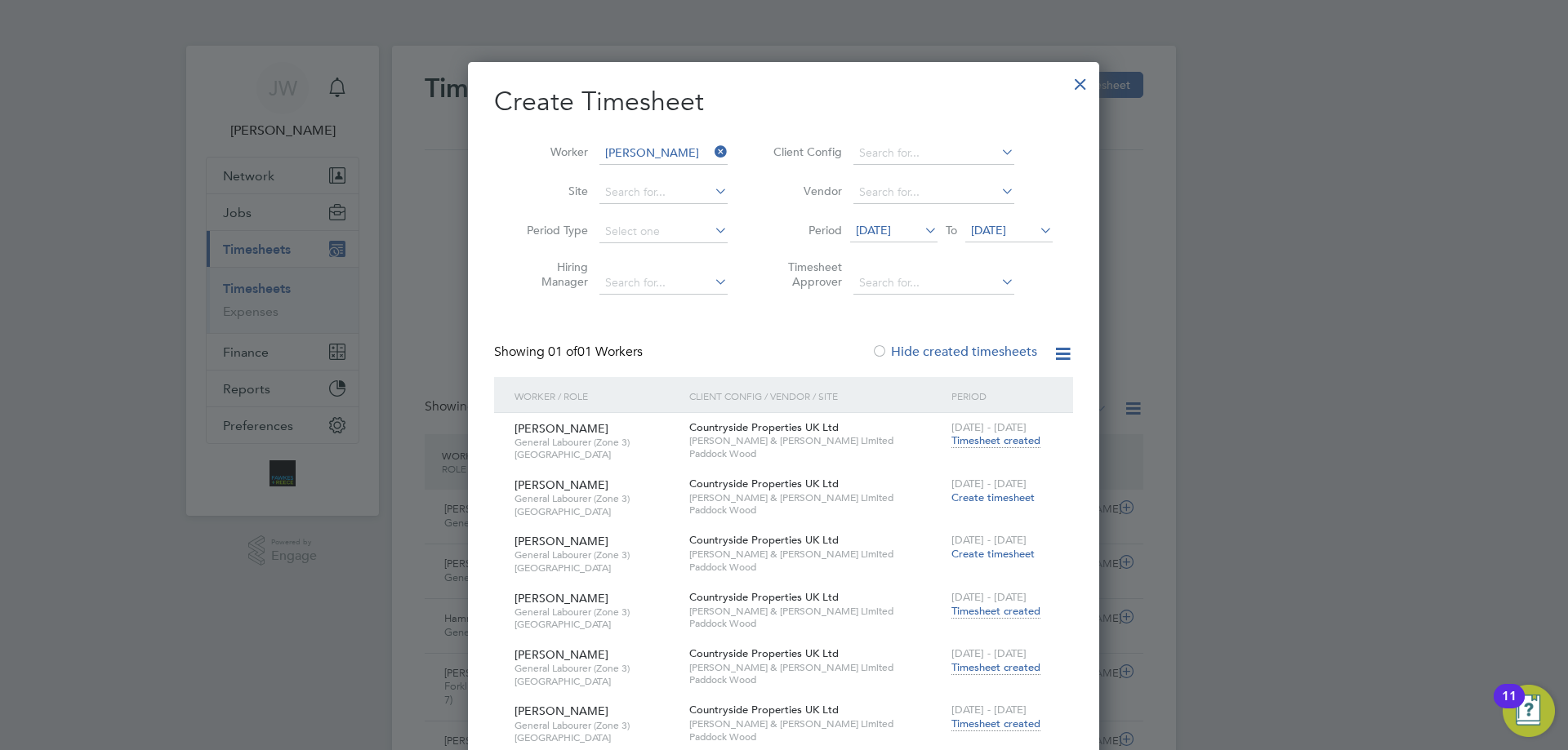
click at [1085, 80] on div at bounding box center [1081, 81] width 30 height 30
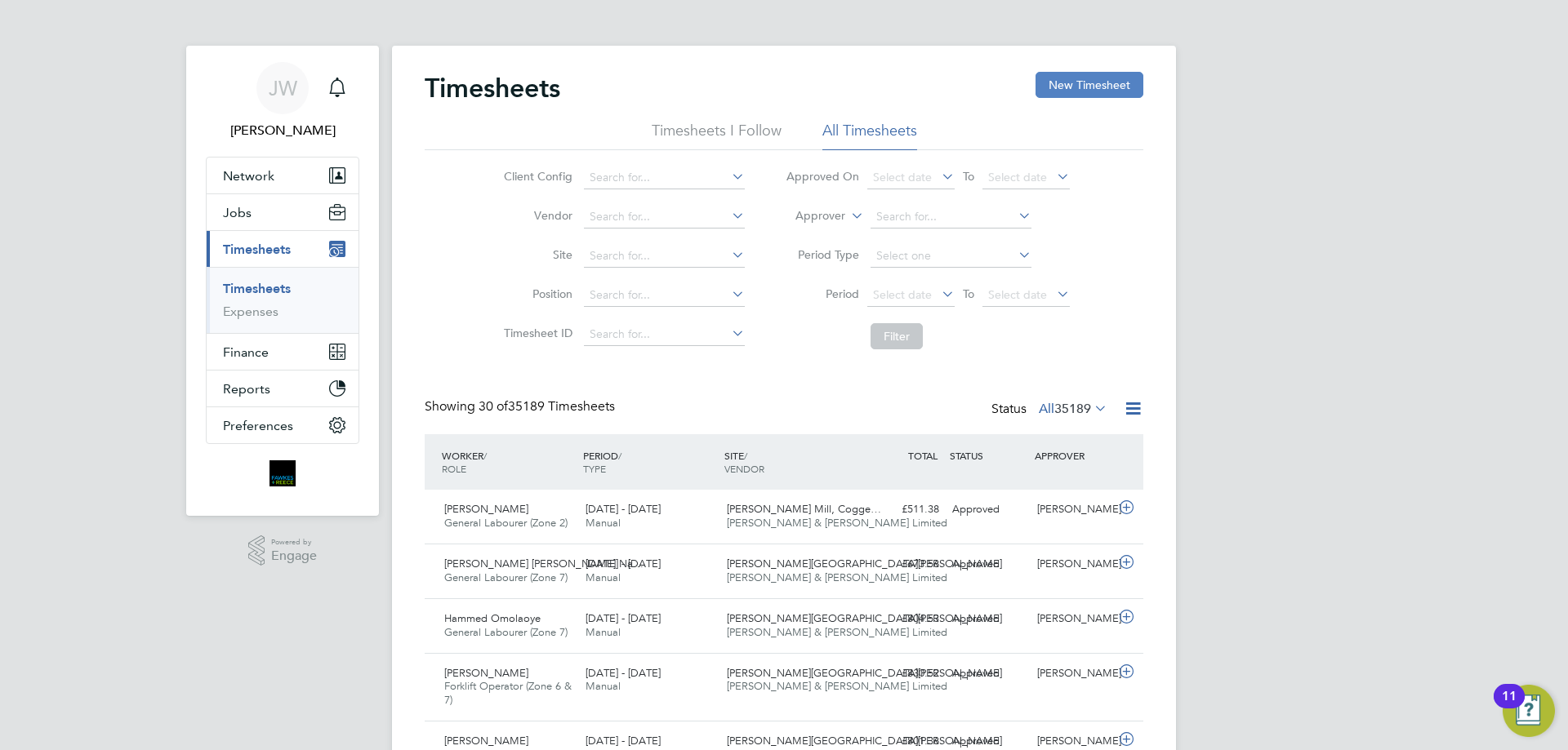
click at [1081, 87] on button "New Timesheet" at bounding box center [1089, 85] width 108 height 26
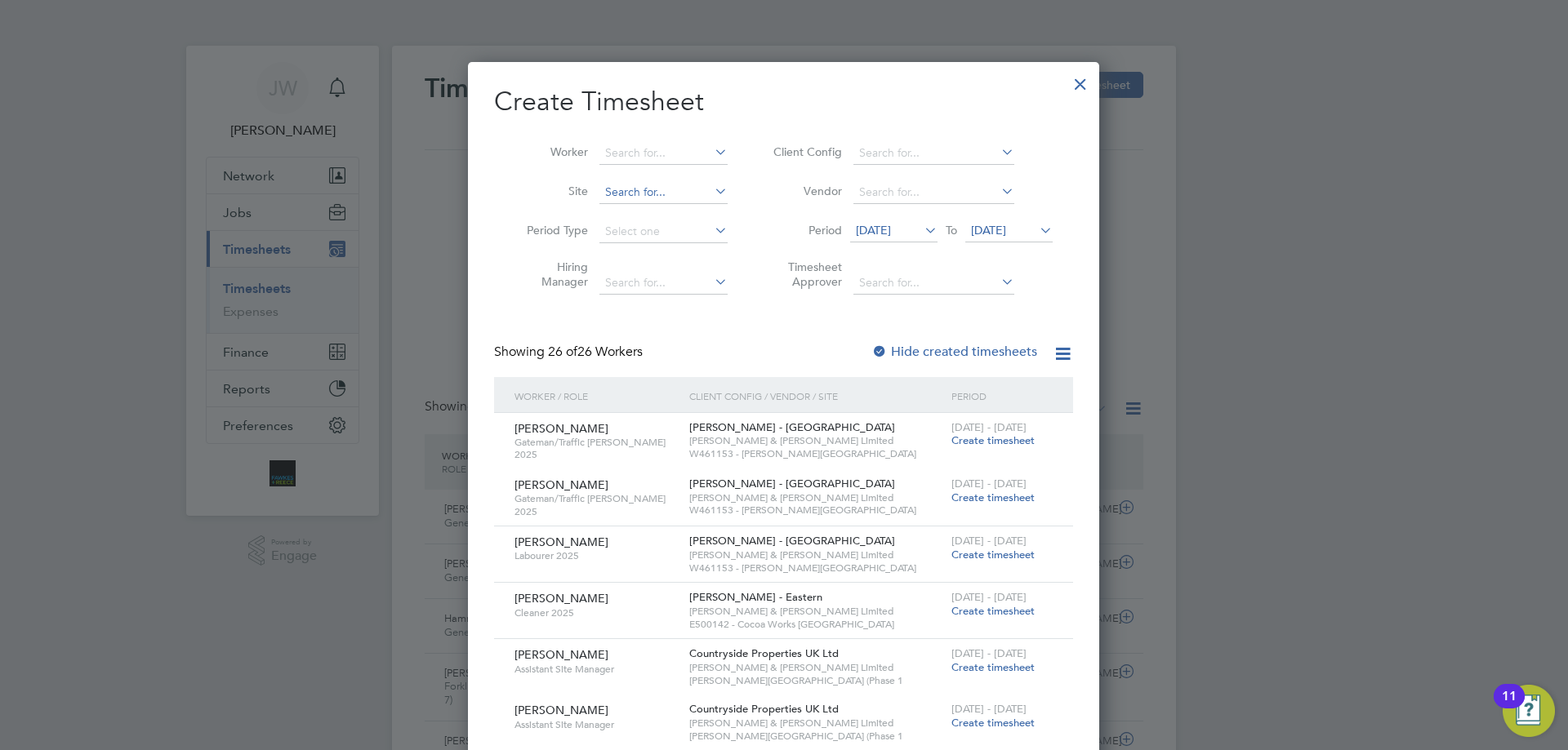
click at [660, 187] on input at bounding box center [663, 192] width 129 height 23
type input "j"
type input "z"
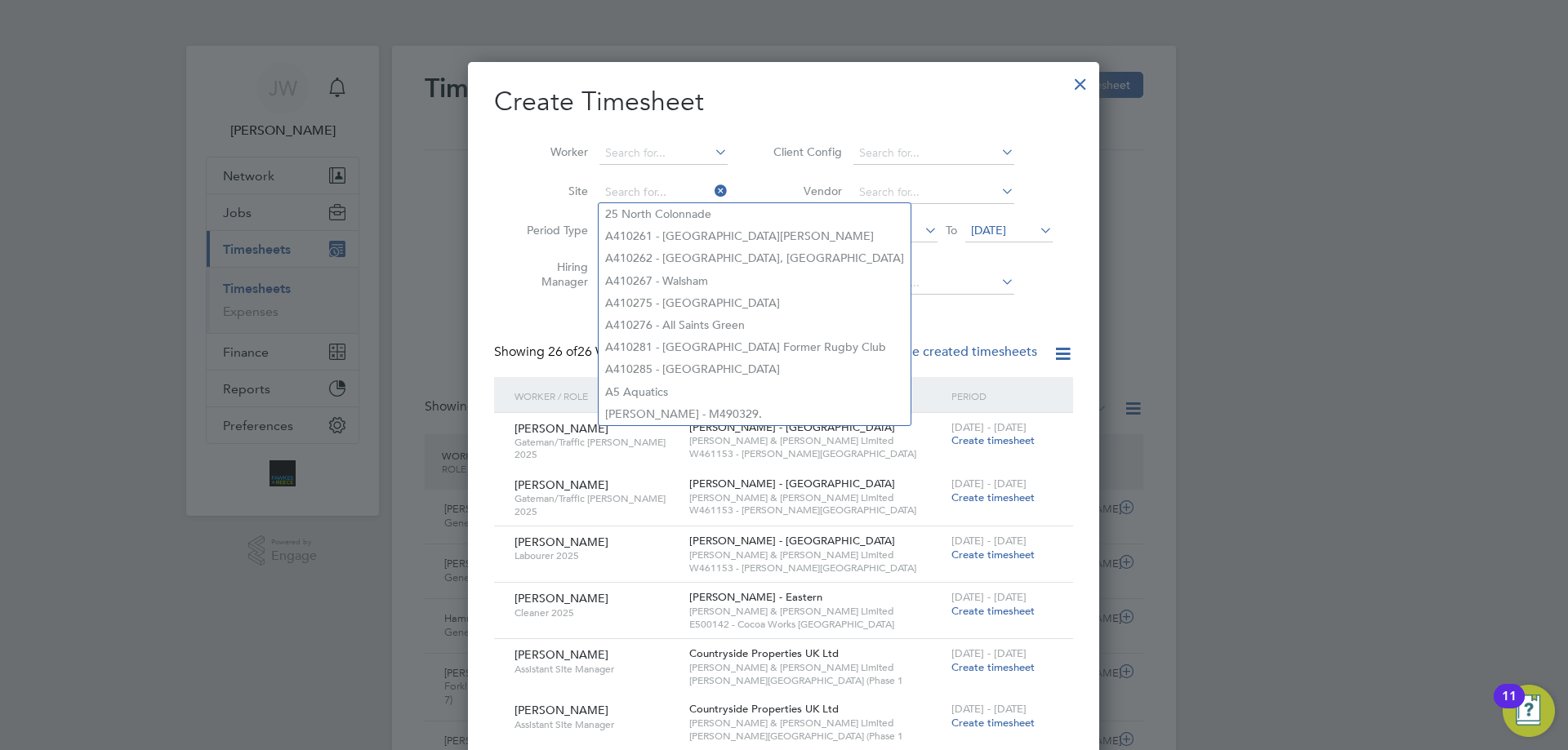
click at [1090, 80] on div at bounding box center [1081, 81] width 30 height 30
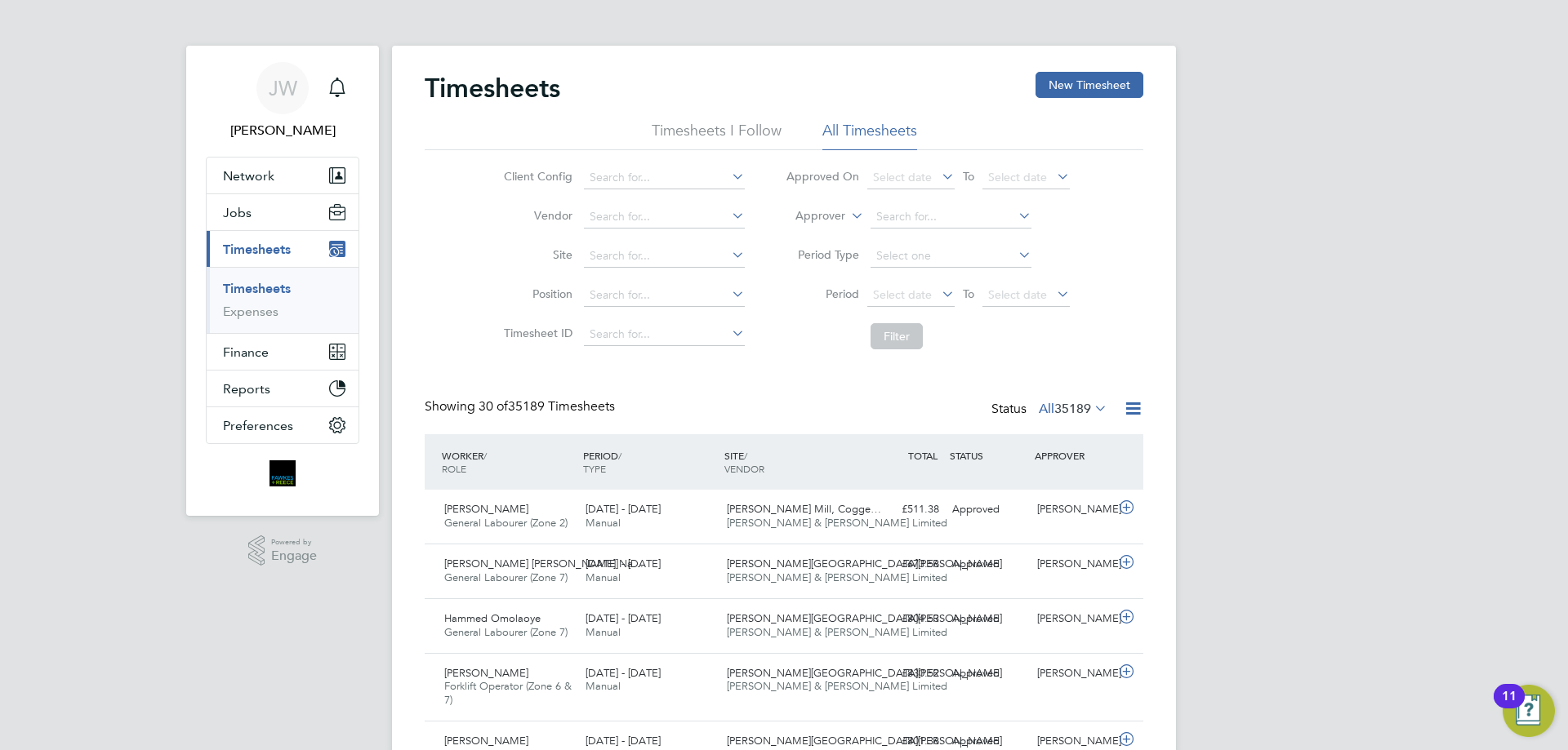
click at [1139, 413] on icon at bounding box center [1133, 408] width 20 height 20
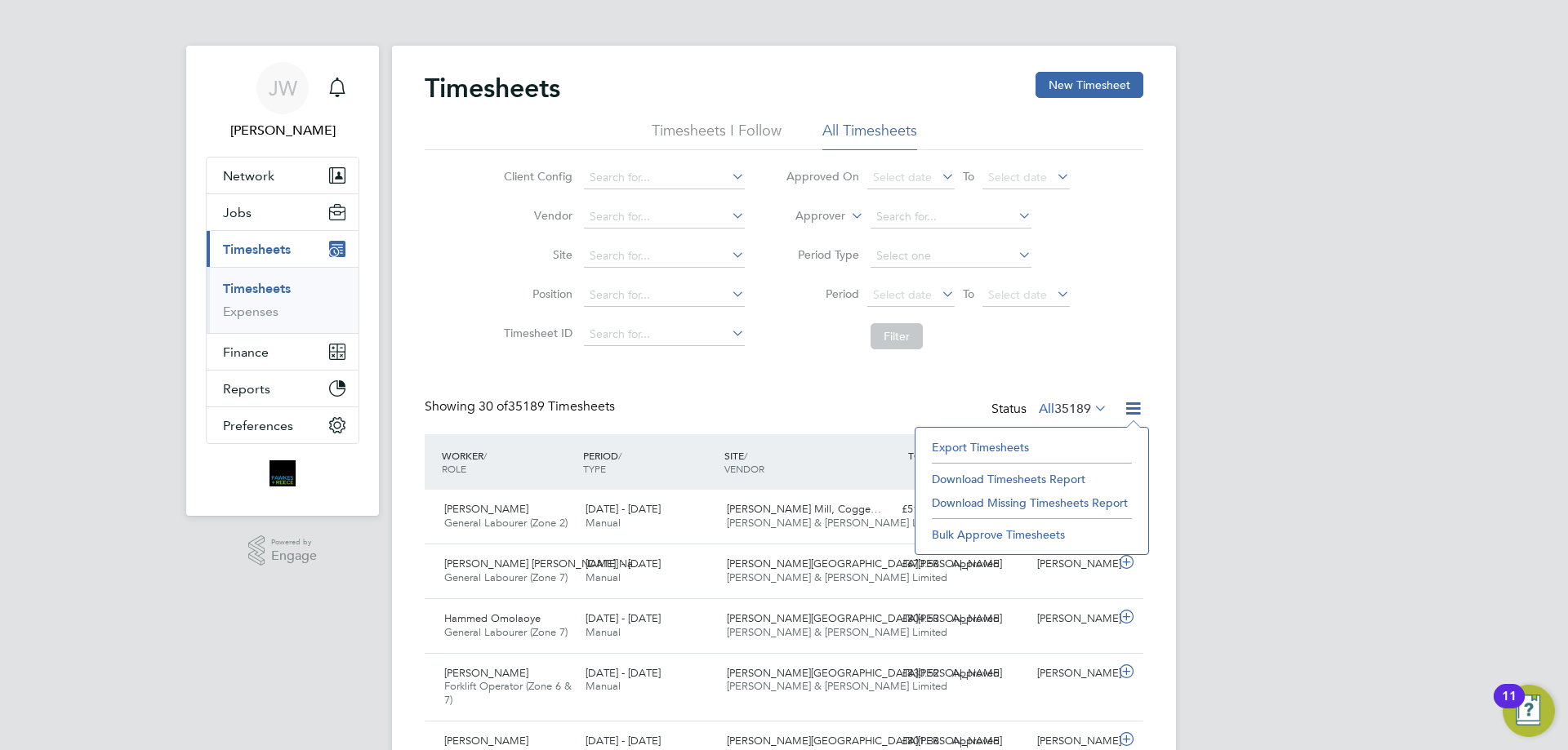
click at [1027, 476] on li "Download Timesheets Report" at bounding box center [1031, 479] width 216 height 23
